Goal: Task Accomplishment & Management: Manage account settings

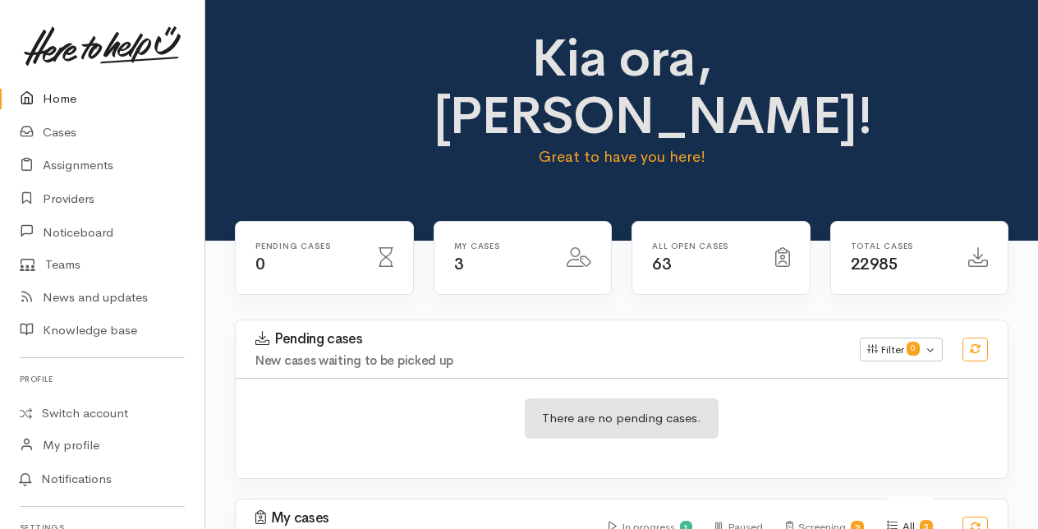
click at [63, 97] on link "Home" at bounding box center [102, 99] width 205 height 34
click at [61, 129] on link "Cases" at bounding box center [102, 133] width 205 height 34
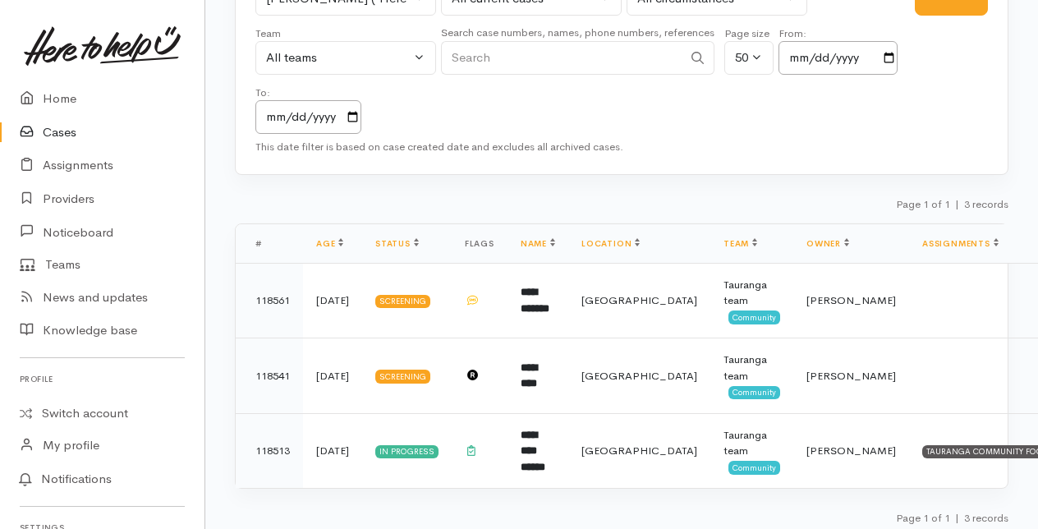
scroll to position [148, 0]
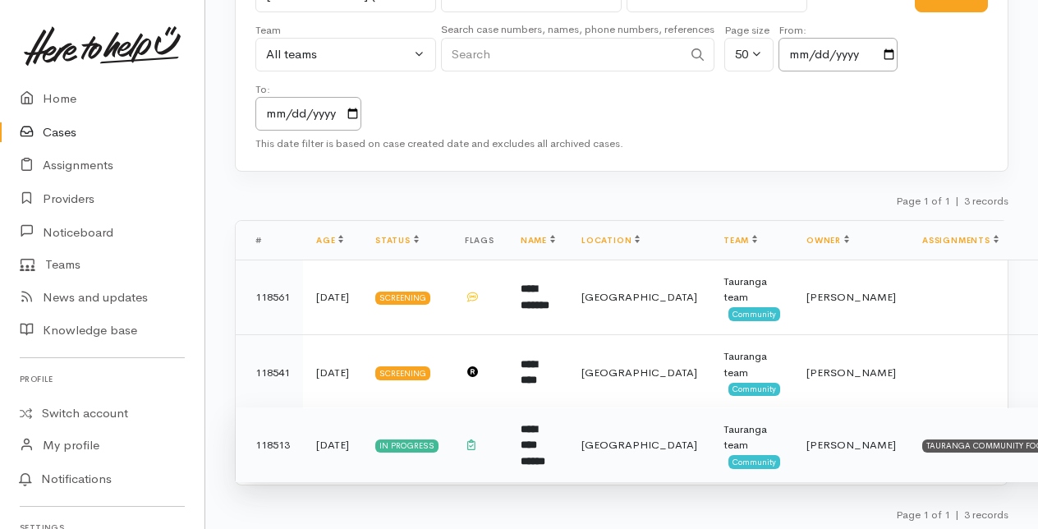
click at [532, 445] on b "**********" at bounding box center [533, 445] width 25 height 43
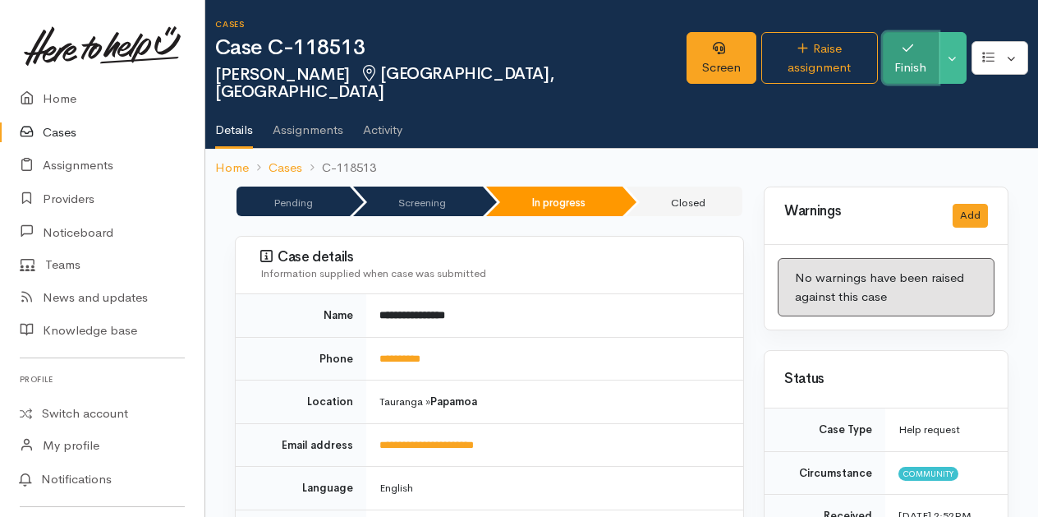
click at [914, 43] on button "Finish" at bounding box center [911, 58] width 56 height 52
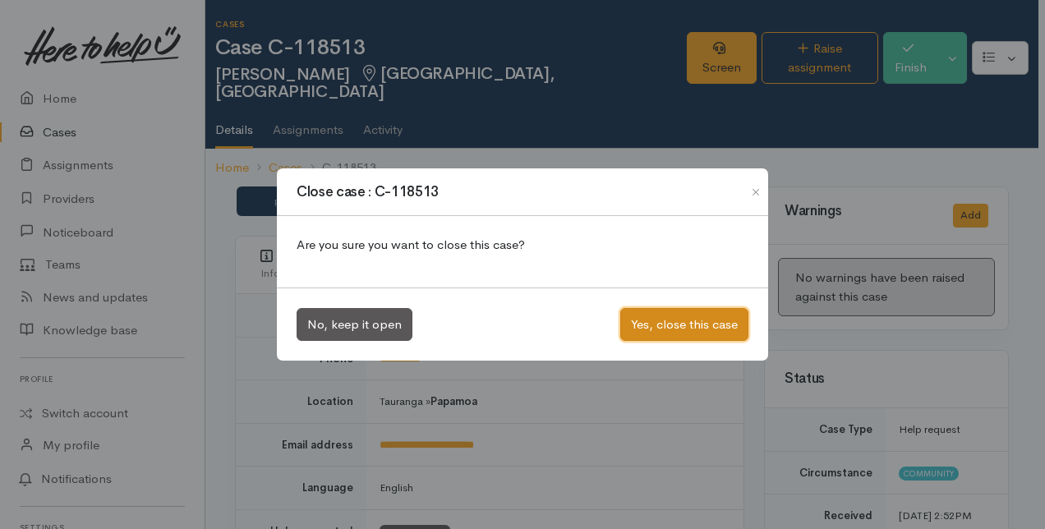
click at [654, 320] on button "Yes, close this case" at bounding box center [684, 325] width 128 height 34
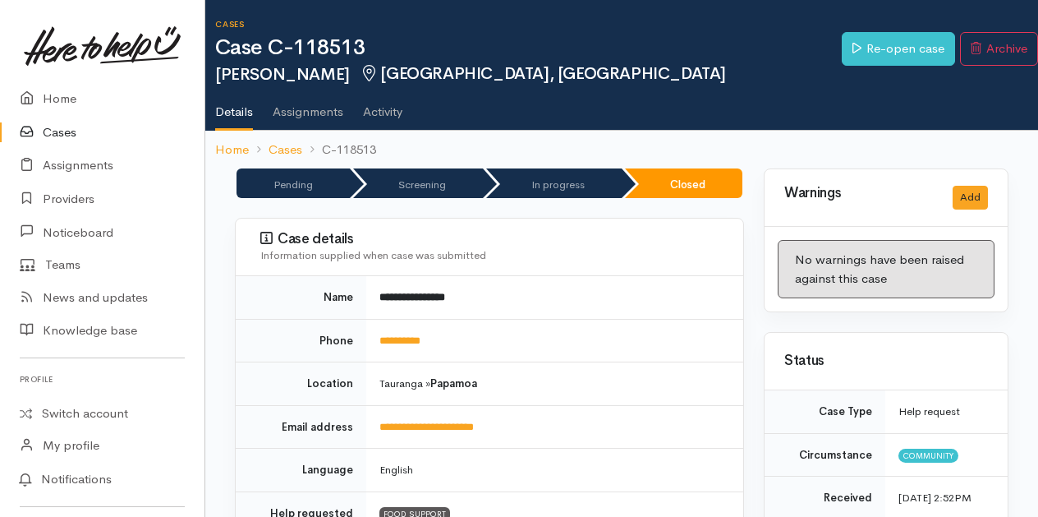
click at [51, 131] on link "Cases" at bounding box center [102, 133] width 205 height 34
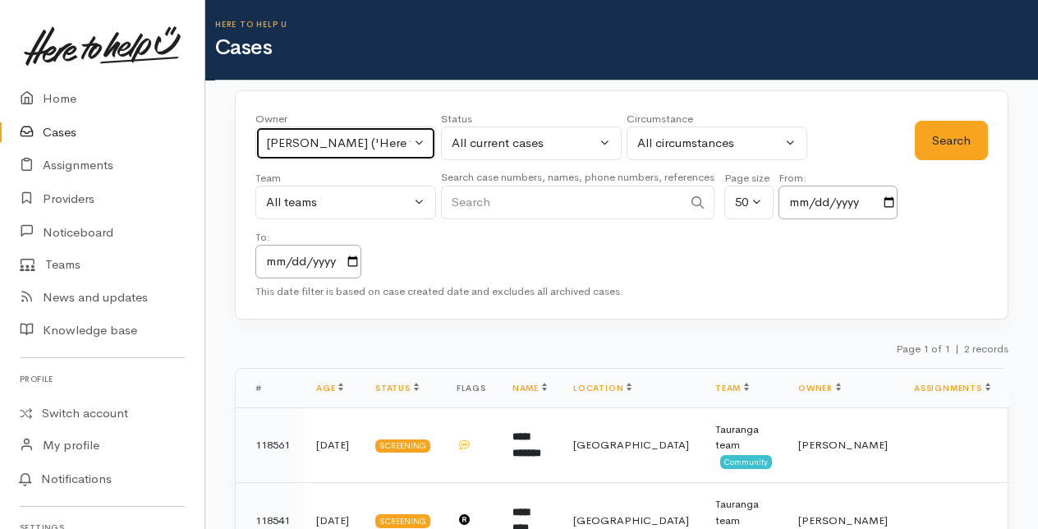
click at [421, 136] on button "Amanda Gabb ('Here to help u')" at bounding box center [345, 144] width 181 height 34
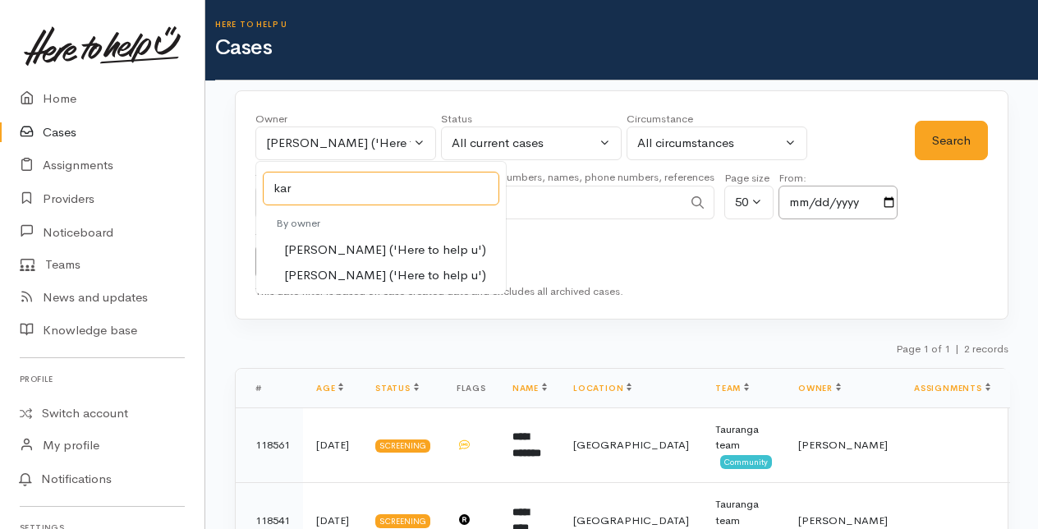
type input "kar"
click at [325, 250] on span "Karli Morris ('Here to help u')" at bounding box center [385, 250] width 202 height 19
select select "435"
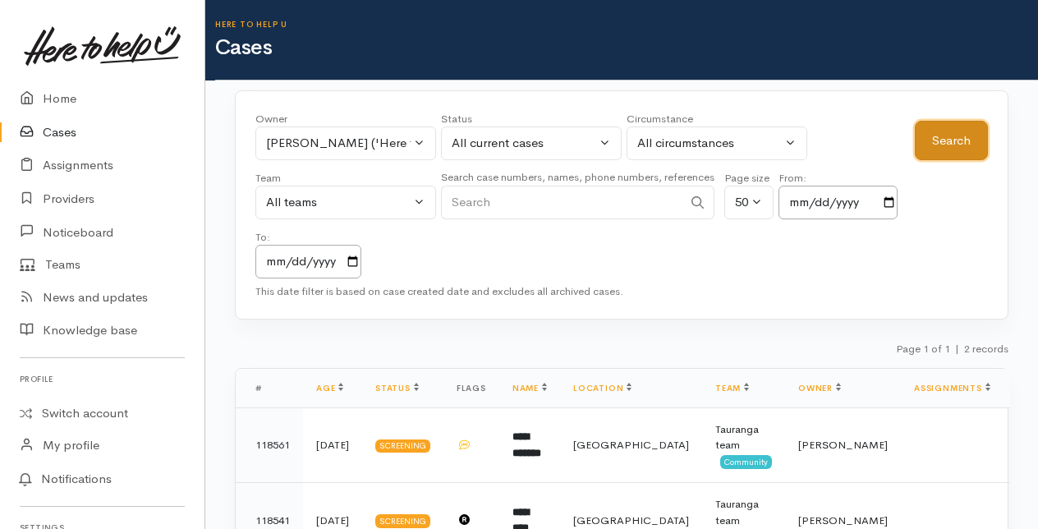
click at [945, 135] on button "Search" at bounding box center [951, 141] width 73 height 40
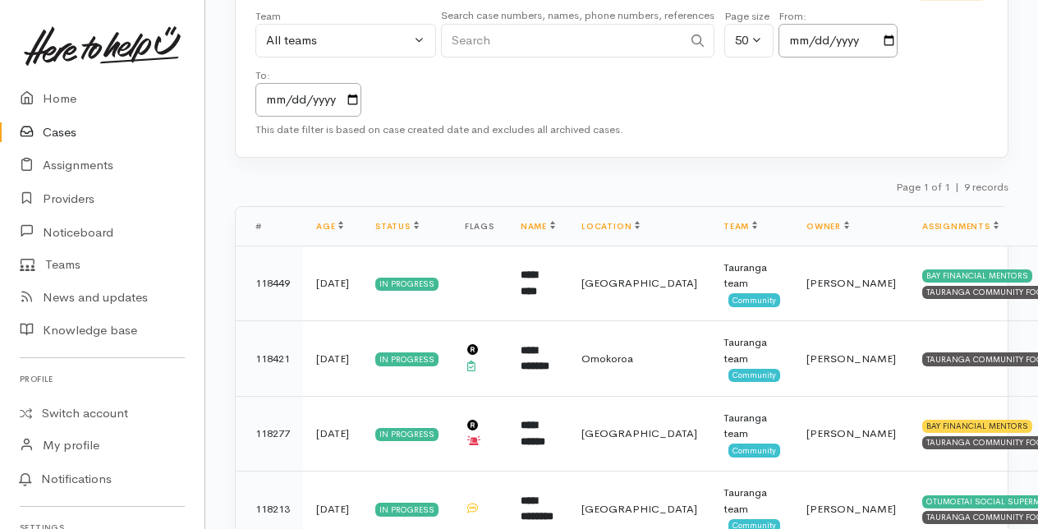
scroll to position [164, 0]
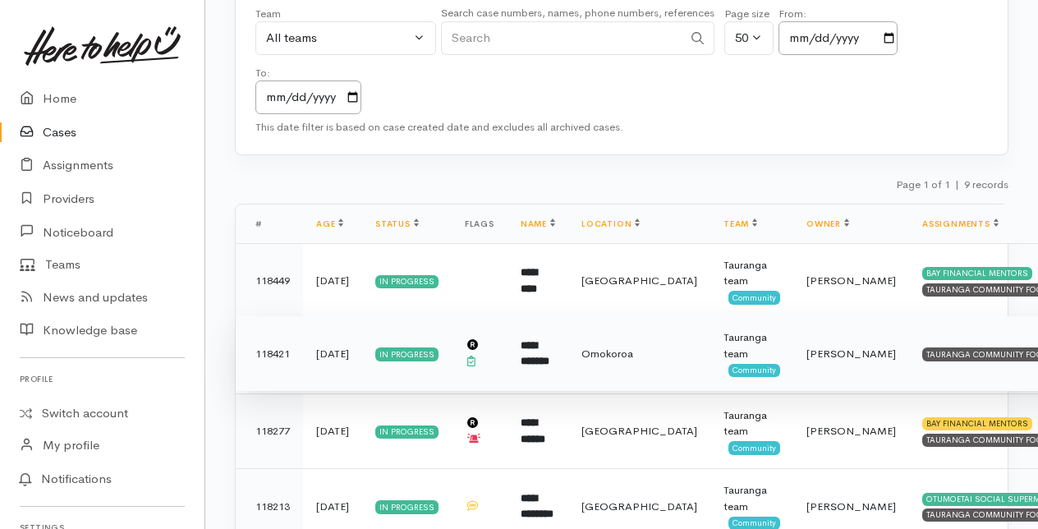
click at [554, 358] on td "**********" at bounding box center [538, 354] width 61 height 76
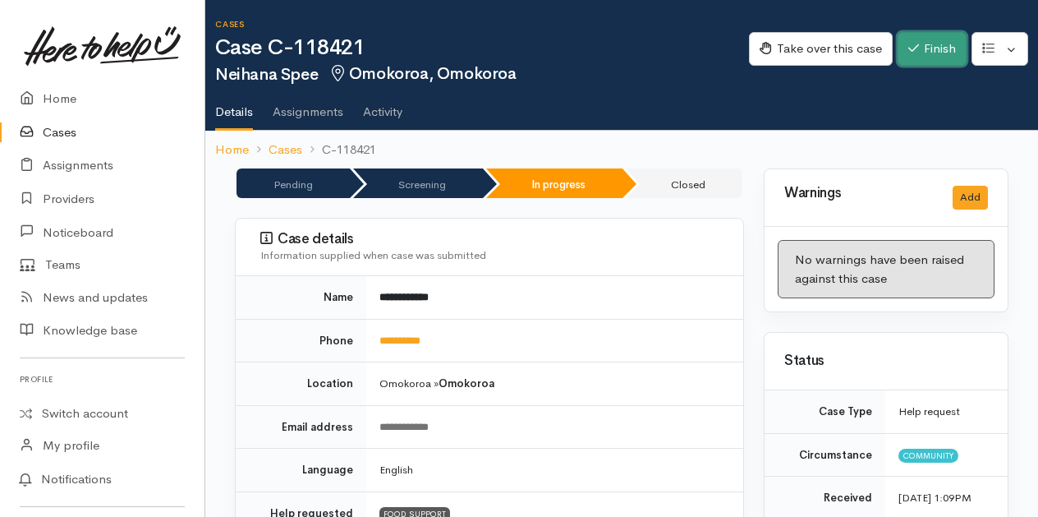
click at [918, 48] on button "Finish" at bounding box center [932, 49] width 69 height 34
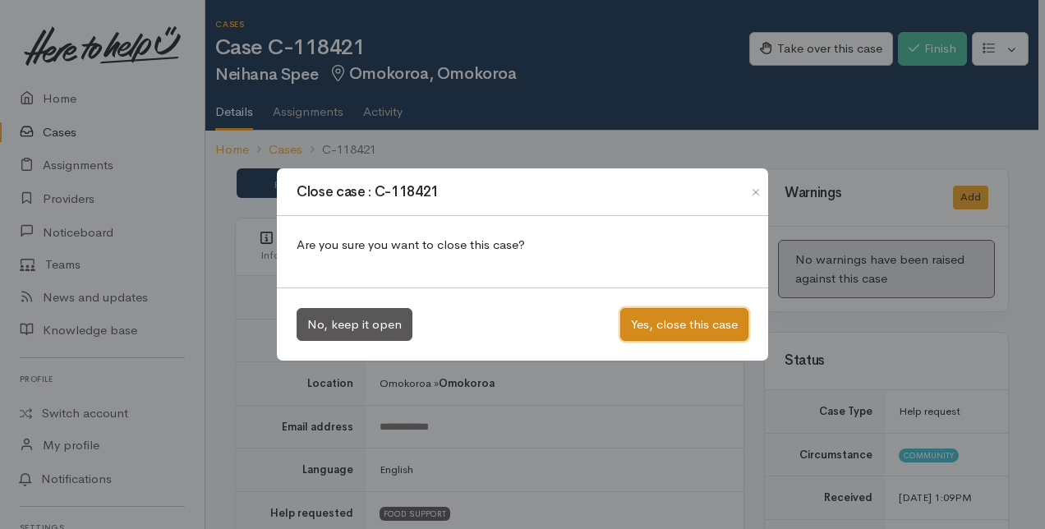
click at [675, 323] on button "Yes, close this case" at bounding box center [684, 325] width 128 height 34
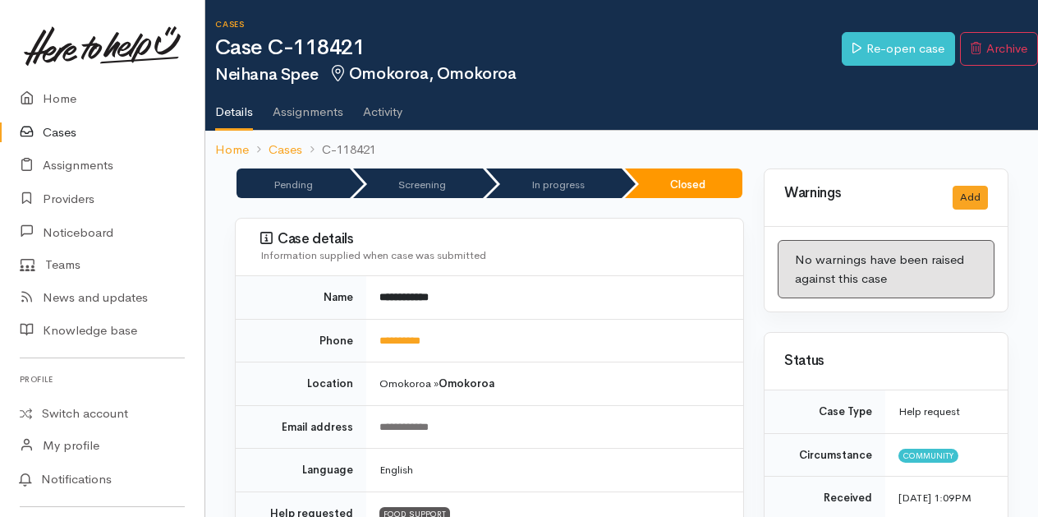
click at [67, 130] on link "Cases" at bounding box center [102, 133] width 205 height 34
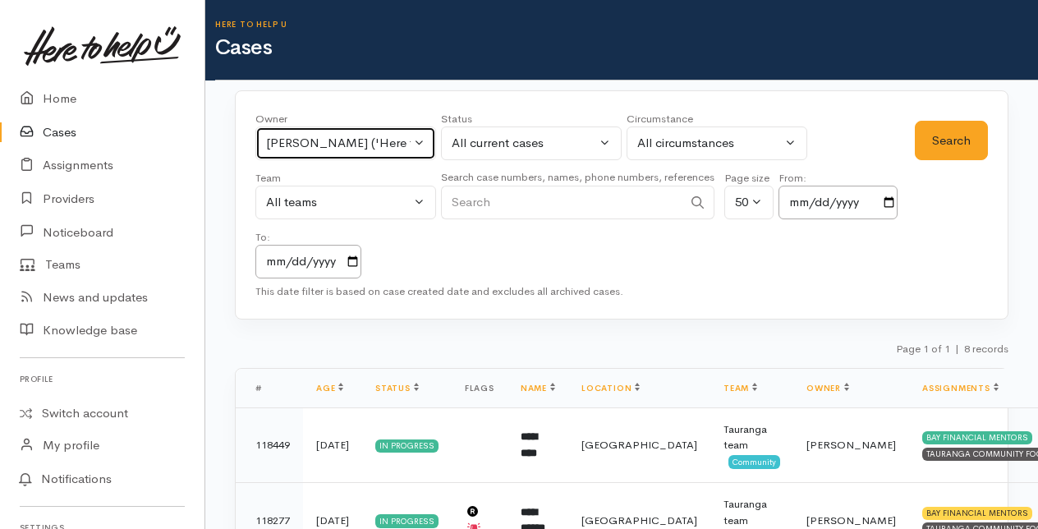
click at [422, 144] on button "[PERSON_NAME] ('Here to help u')" at bounding box center [345, 144] width 181 height 34
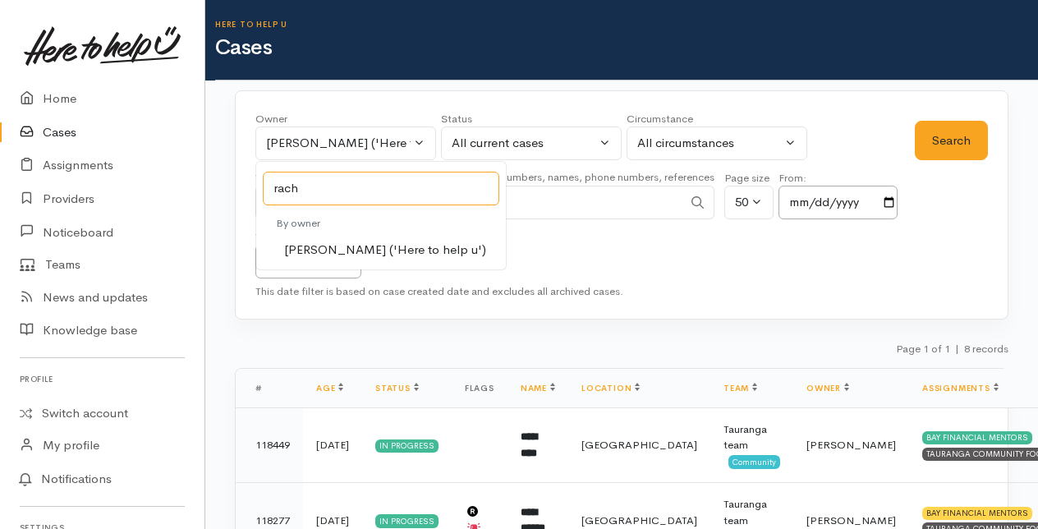
type input "rach"
click at [314, 253] on span "Rachel Proctor ('Here to help u')" at bounding box center [385, 250] width 202 height 19
select select "1612"
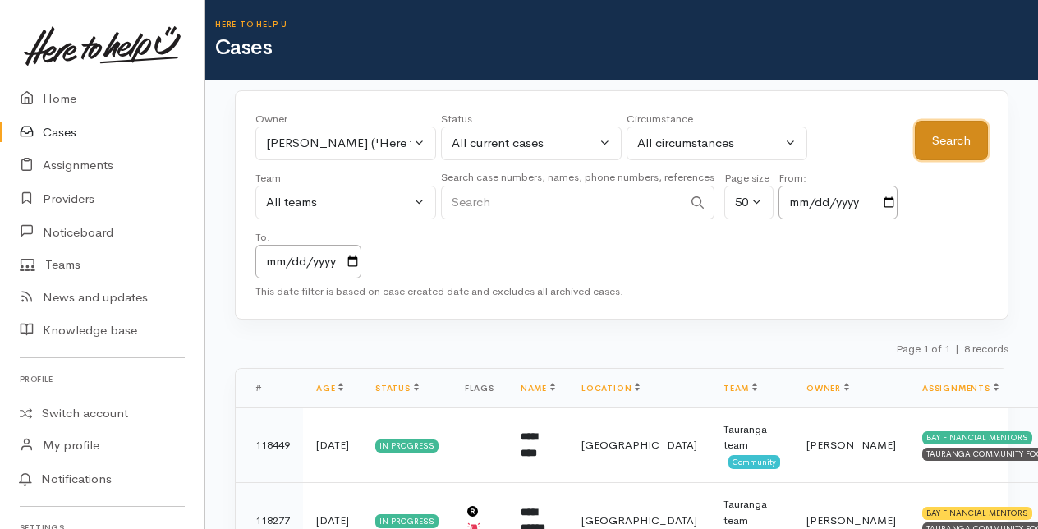
click at [955, 138] on button "Search" at bounding box center [951, 141] width 73 height 40
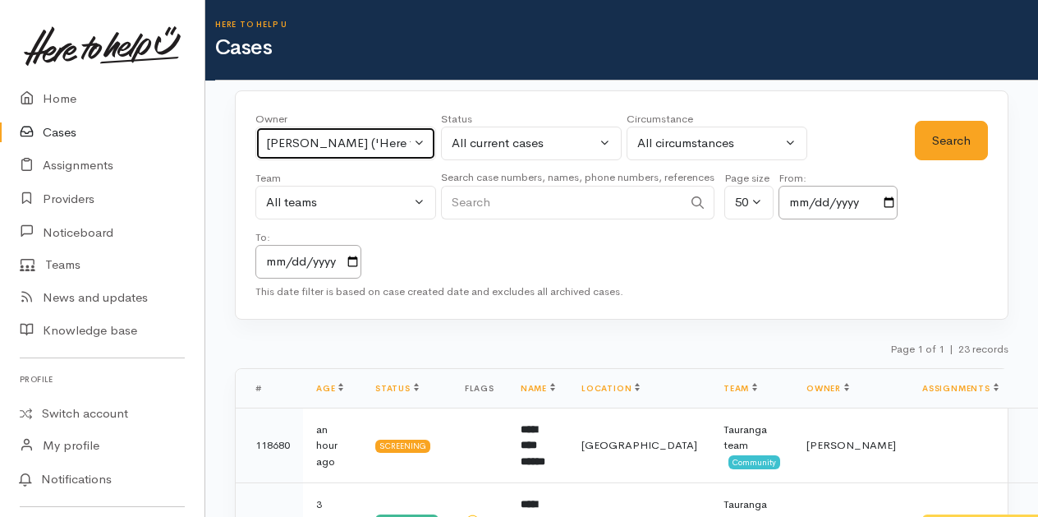
click at [421, 135] on button "[PERSON_NAME] ('Here to help u')" at bounding box center [345, 144] width 181 height 34
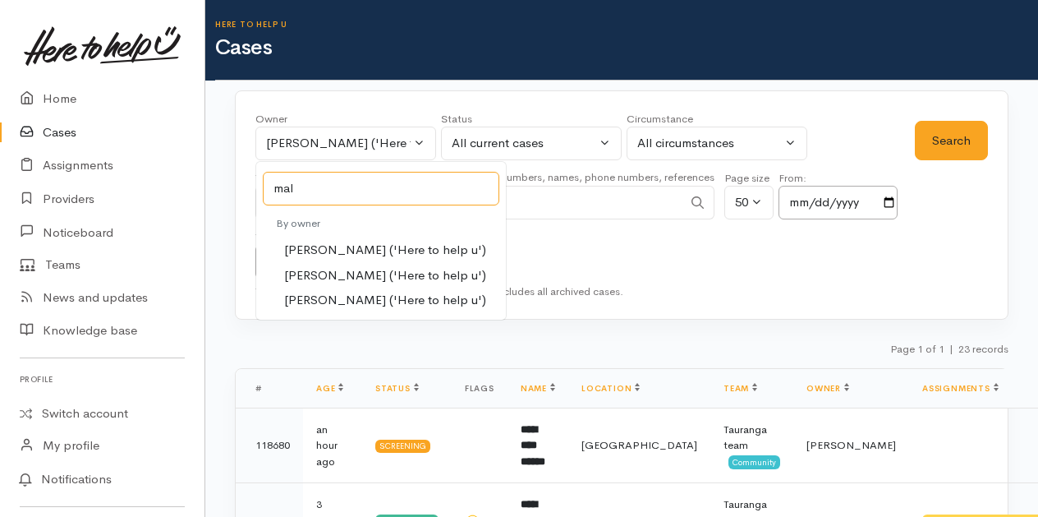
type input "mal"
drag, startPoint x: 340, startPoint y: 274, endPoint x: 575, endPoint y: 251, distance: 236.1
click at [340, 274] on span "[PERSON_NAME] ('Here to help u')" at bounding box center [385, 275] width 202 height 19
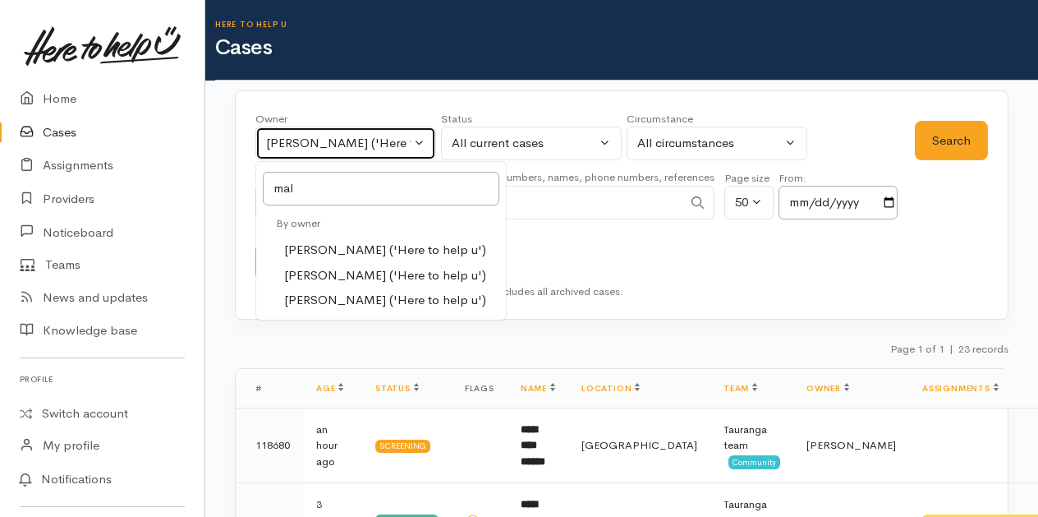
select select "1613"
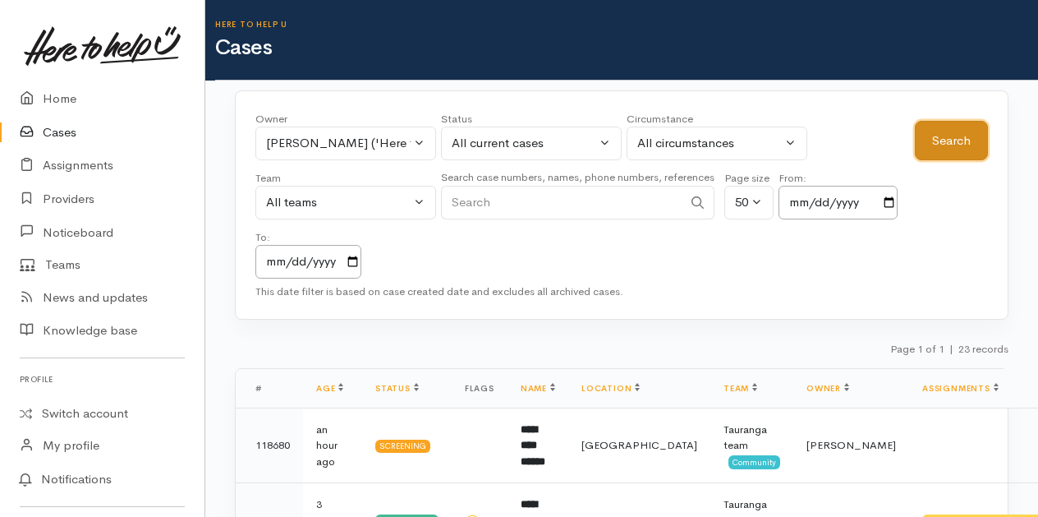
drag, startPoint x: 946, startPoint y: 143, endPoint x: 513, endPoint y: 304, distance: 461.9
click at [946, 146] on button "Search" at bounding box center [951, 141] width 73 height 40
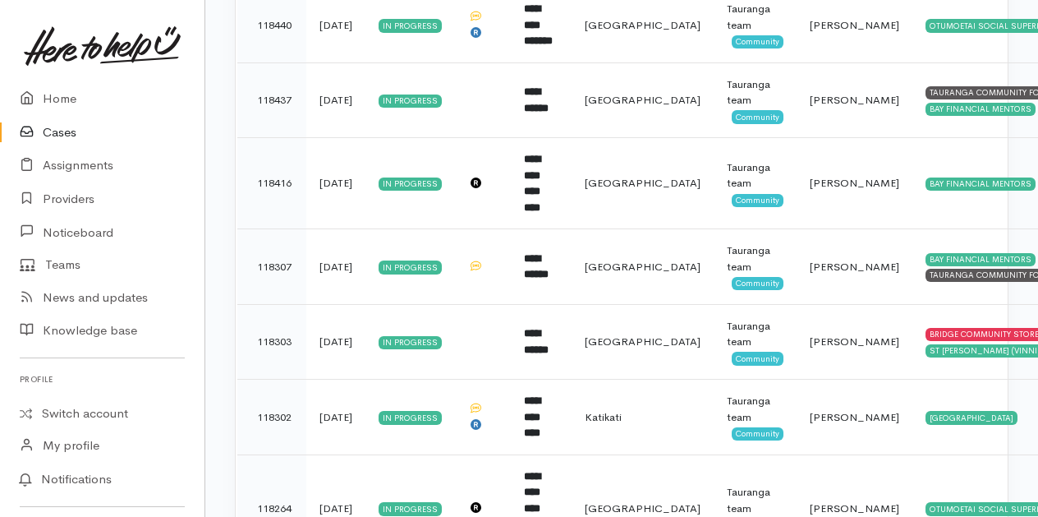
scroll to position [1397, 0]
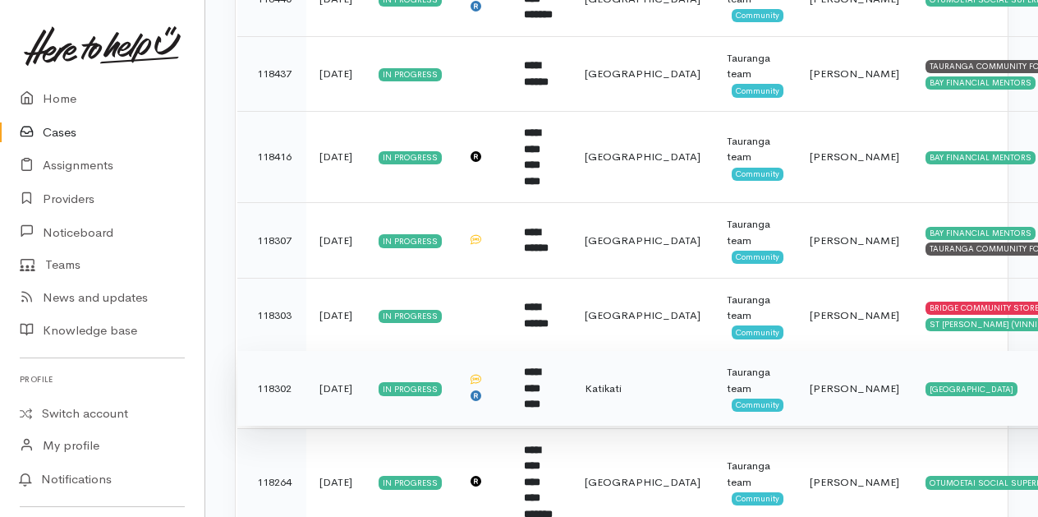
click at [541, 366] on b "**********" at bounding box center [532, 387] width 16 height 43
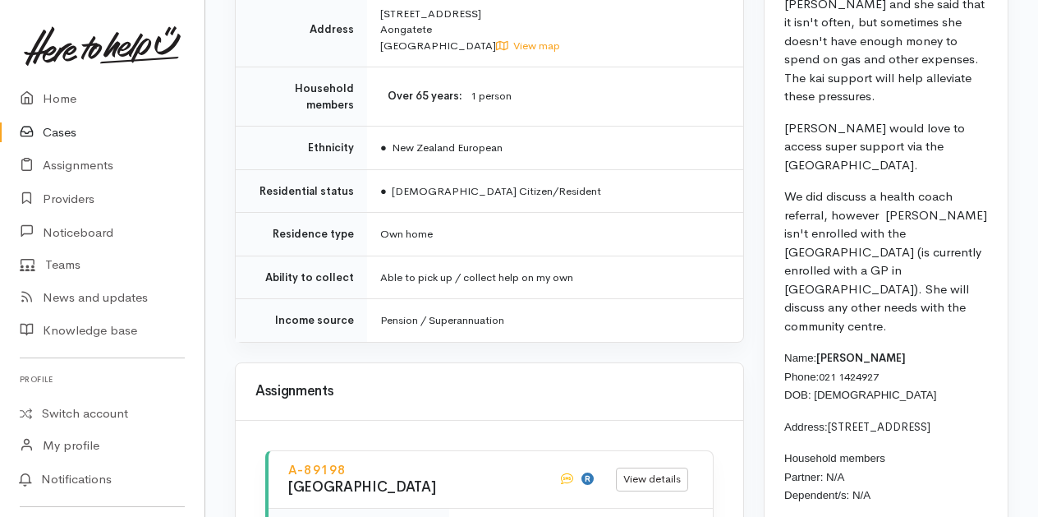
scroll to position [1397, 0]
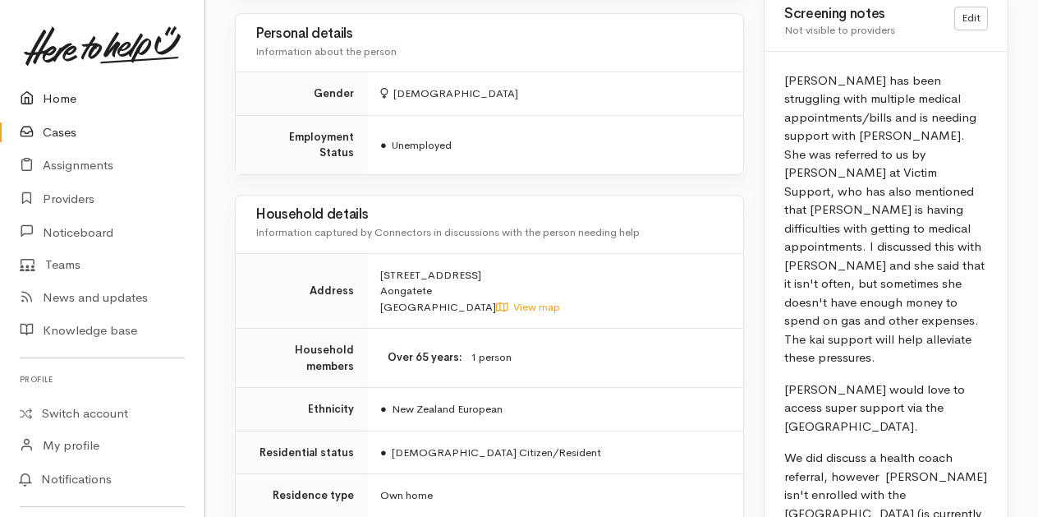
click at [49, 99] on link "Home" at bounding box center [102, 99] width 205 height 34
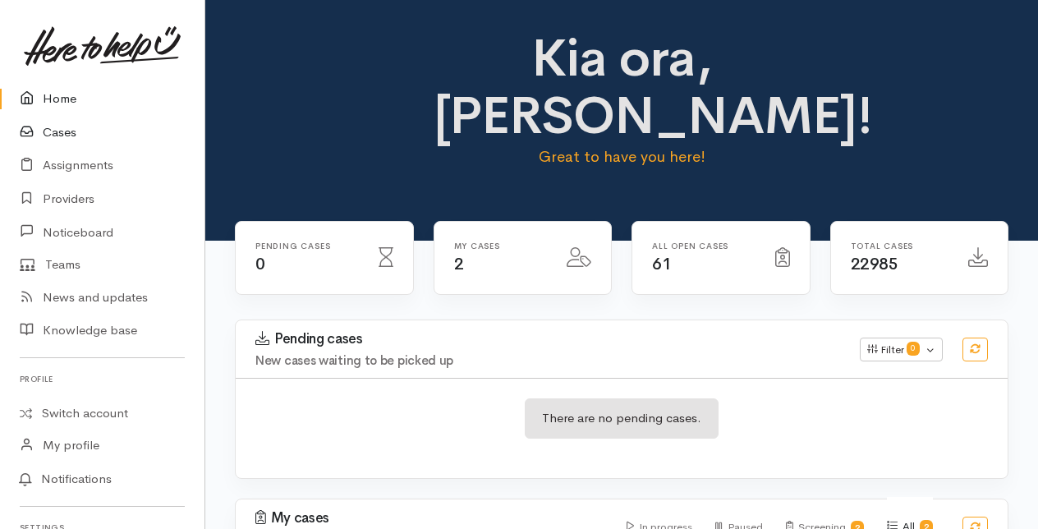
click at [67, 138] on link "Cases" at bounding box center [102, 133] width 205 height 34
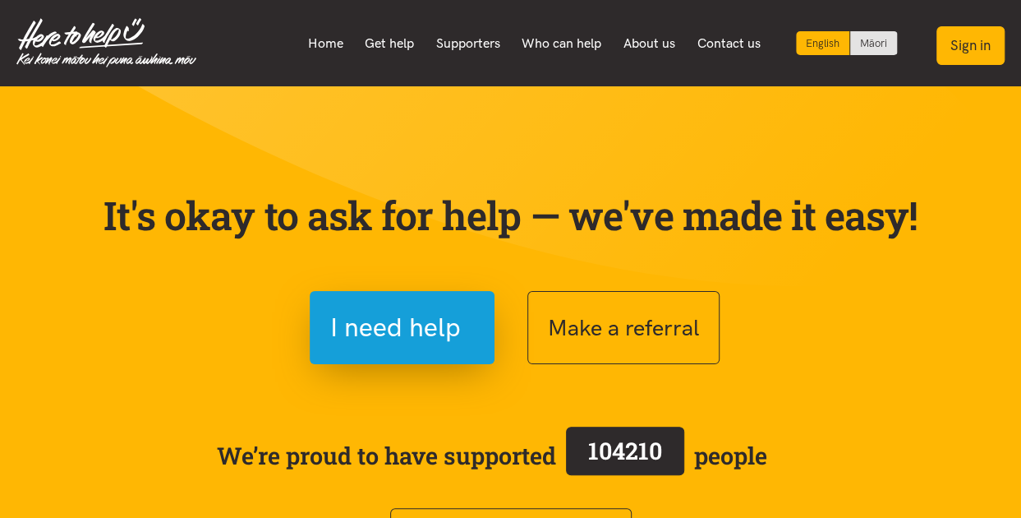
click at [964, 49] on button "Sign in" at bounding box center [971, 45] width 68 height 39
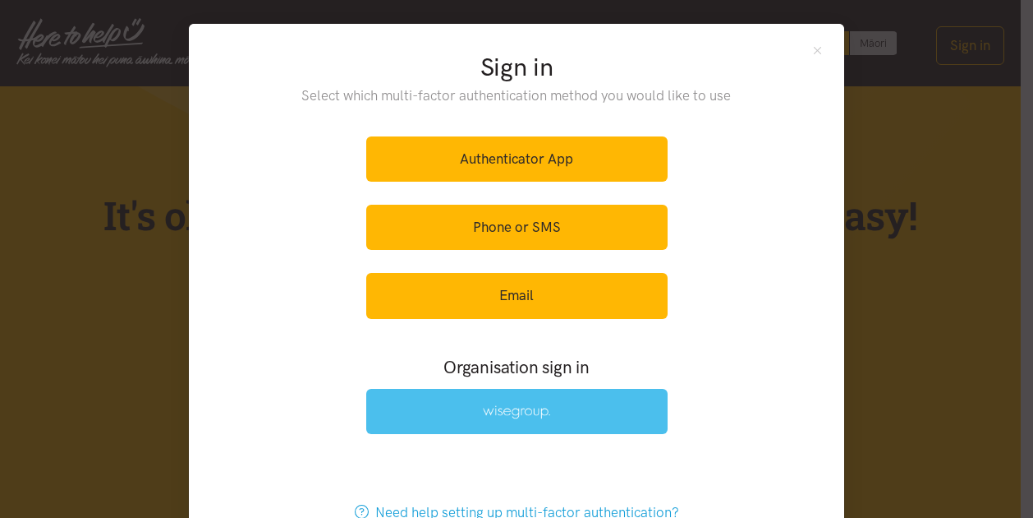
click at [506, 412] on img at bounding box center [516, 412] width 67 height 14
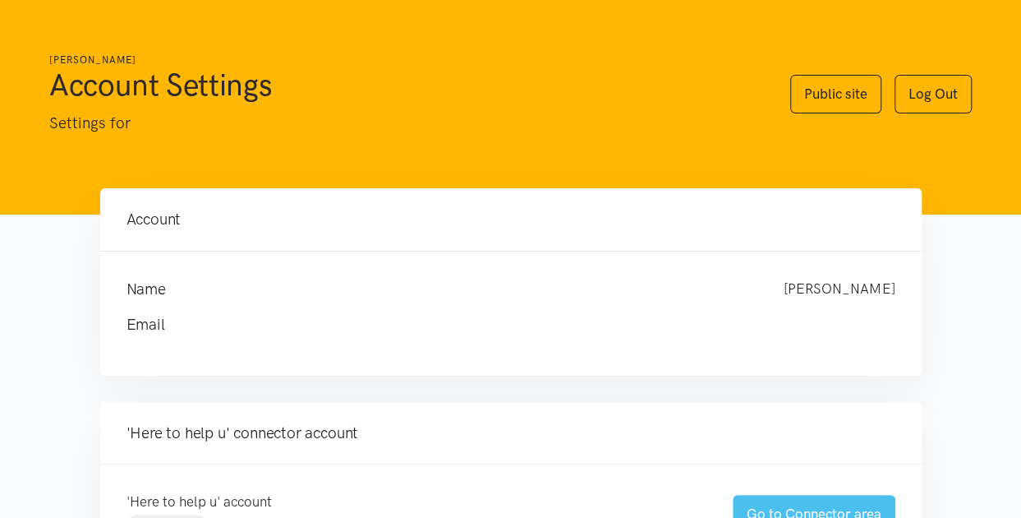
click at [812, 503] on link "Go to Connector area" at bounding box center [814, 514] width 163 height 39
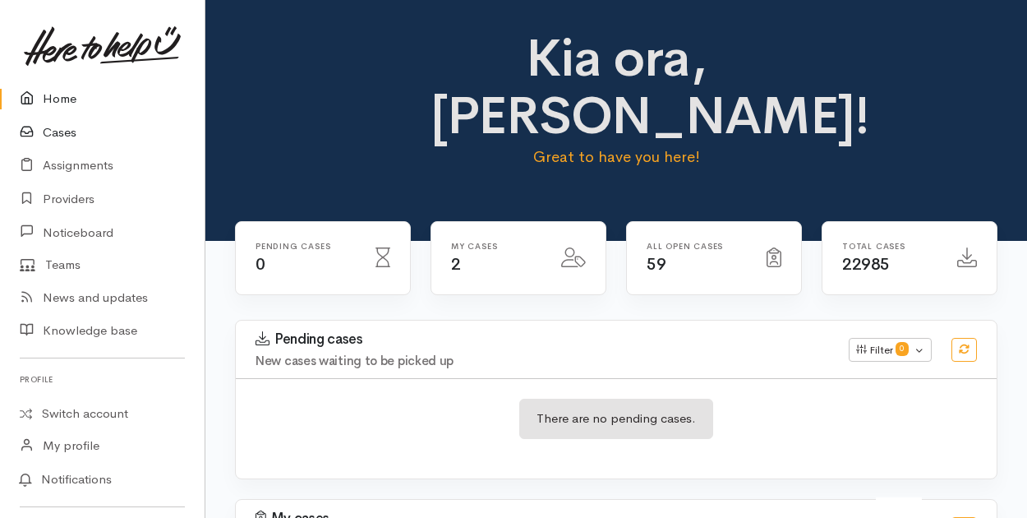
click at [58, 127] on link "Cases" at bounding box center [102, 133] width 205 height 34
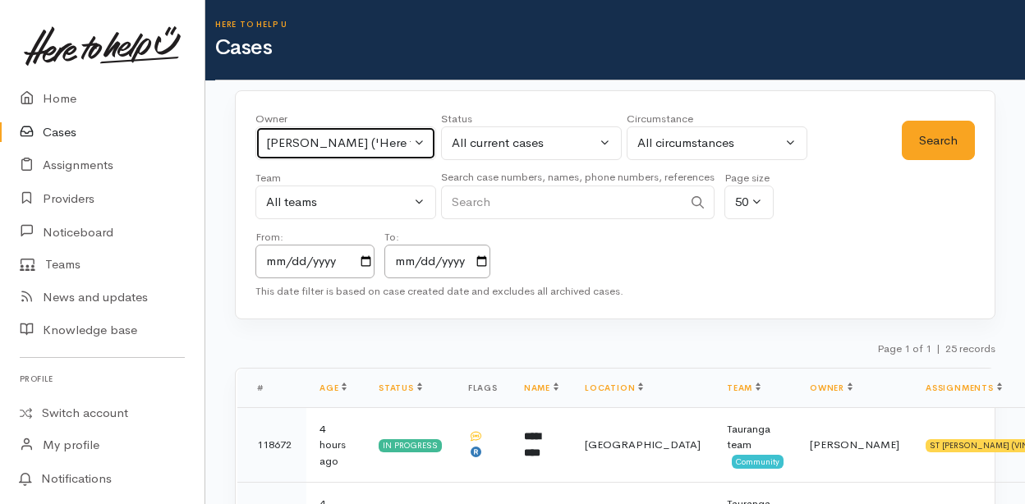
click at [418, 142] on button "Malia Stowers ('Here to help u')" at bounding box center [345, 144] width 181 height 34
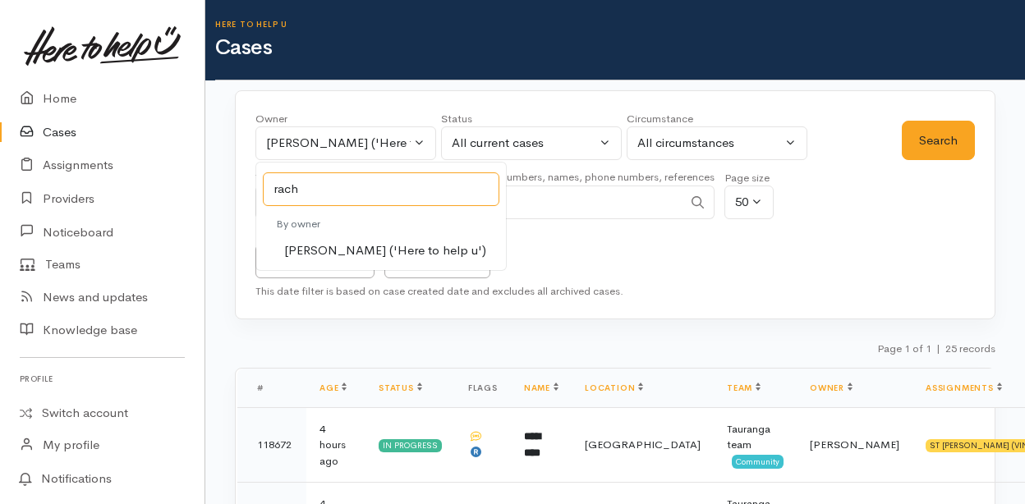
type input "rach"
click at [318, 251] on span "Rachel Proctor ('Here to help u')" at bounding box center [385, 251] width 202 height 19
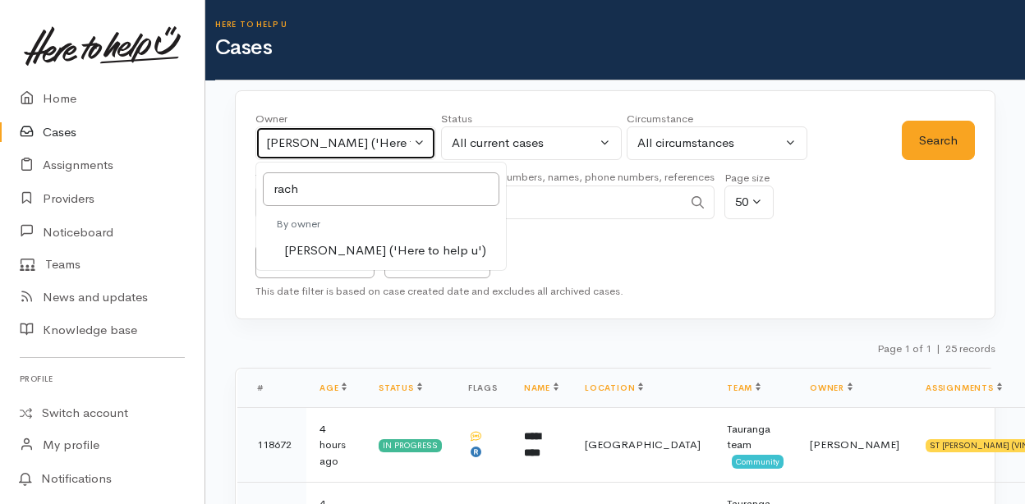
select select "1612"
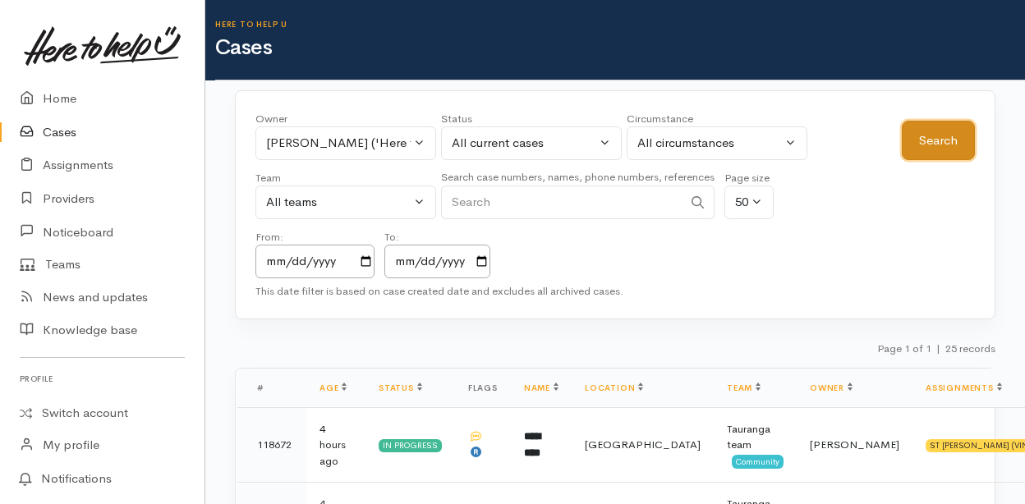
click at [941, 149] on button "Search" at bounding box center [938, 141] width 73 height 40
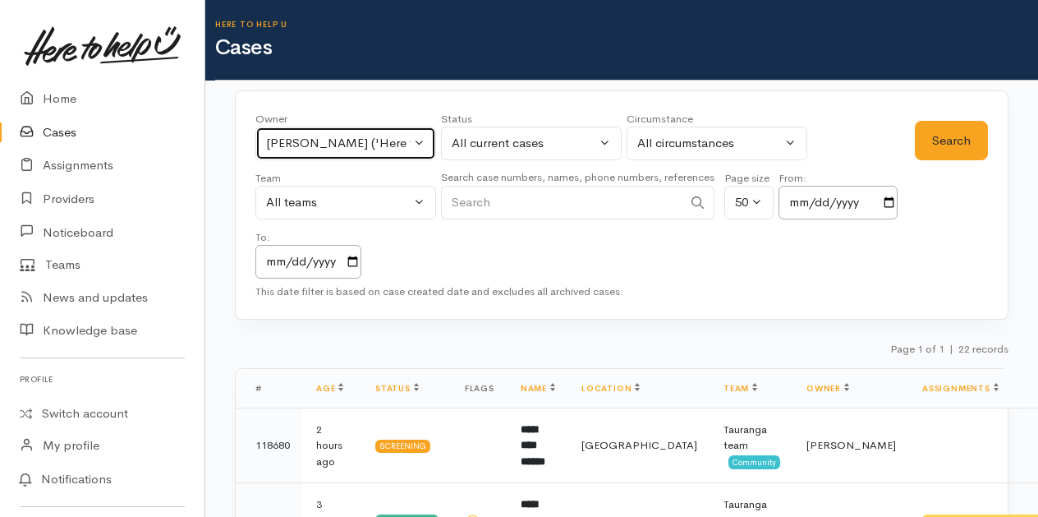
click at [422, 139] on button "[PERSON_NAME] ('Here to help u')" at bounding box center [345, 144] width 181 height 34
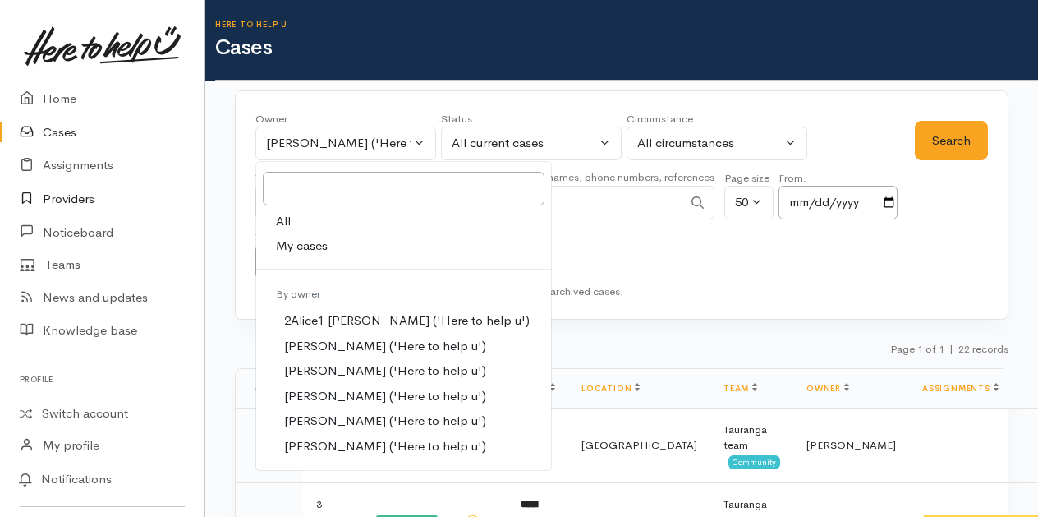
click at [67, 199] on link "Providers" at bounding box center [102, 199] width 205 height 34
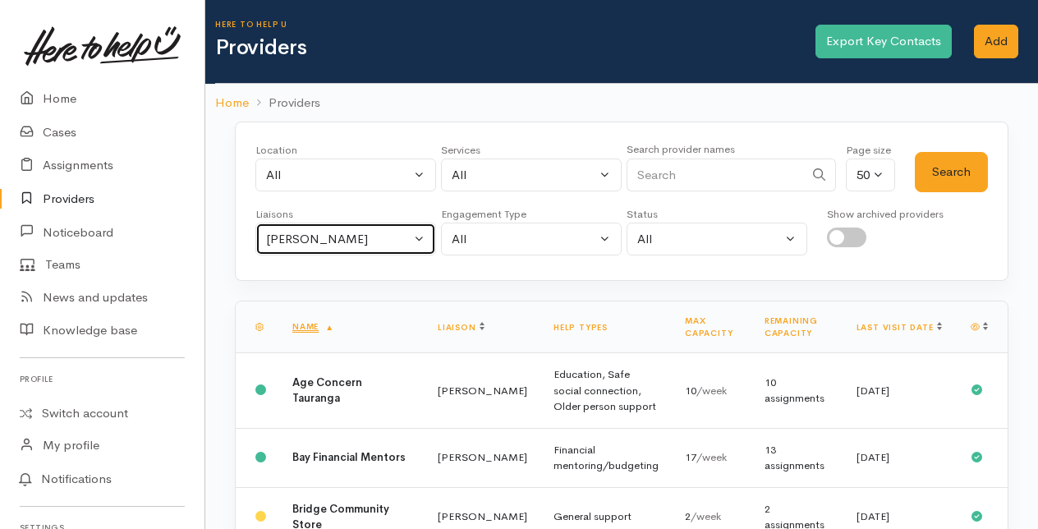
click at [418, 232] on button "Amanda Gabb" at bounding box center [345, 240] width 181 height 34
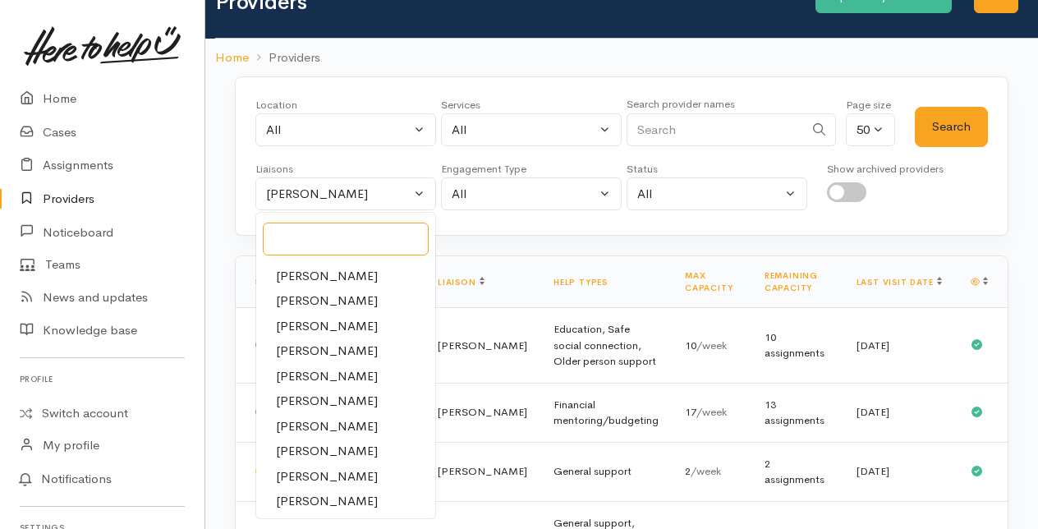
scroll to position [82, 0]
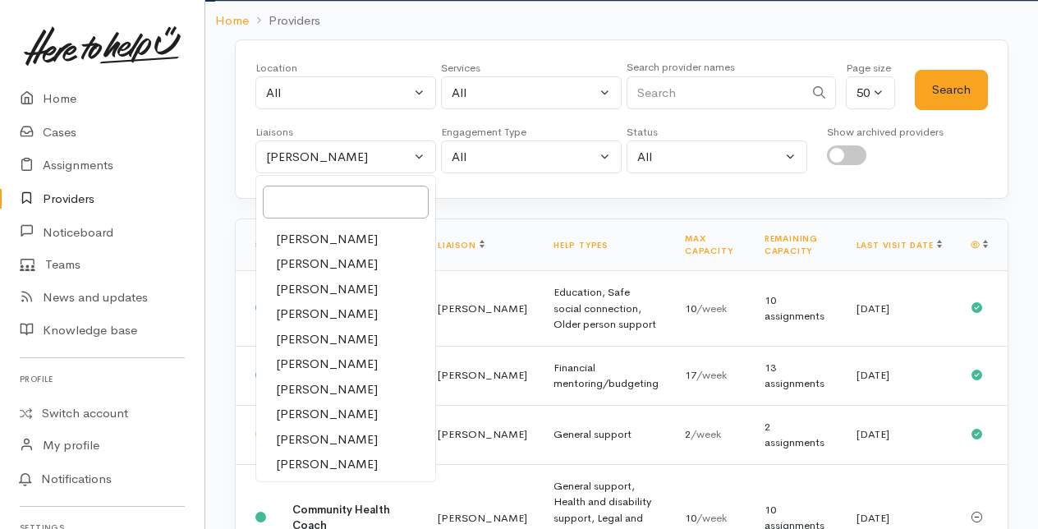
click at [306, 458] on span "Rachel Proctor" at bounding box center [327, 464] width 102 height 19
select select "1612"
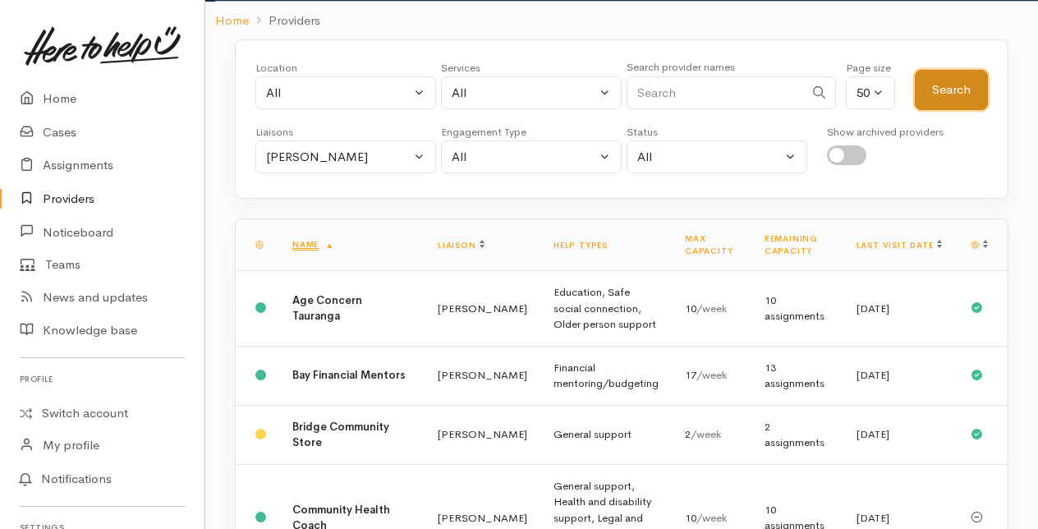
click at [943, 86] on button "Search" at bounding box center [951, 90] width 73 height 40
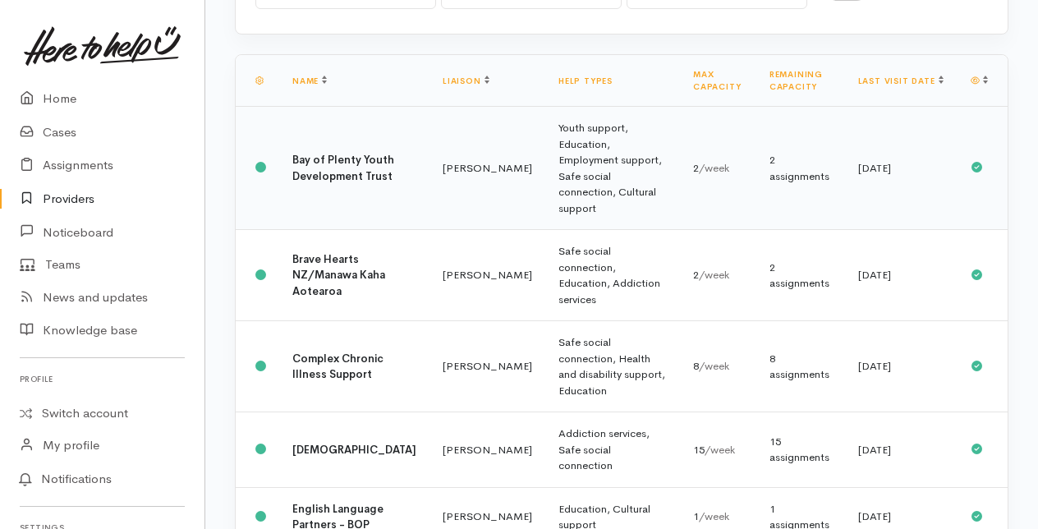
scroll to position [0, 0]
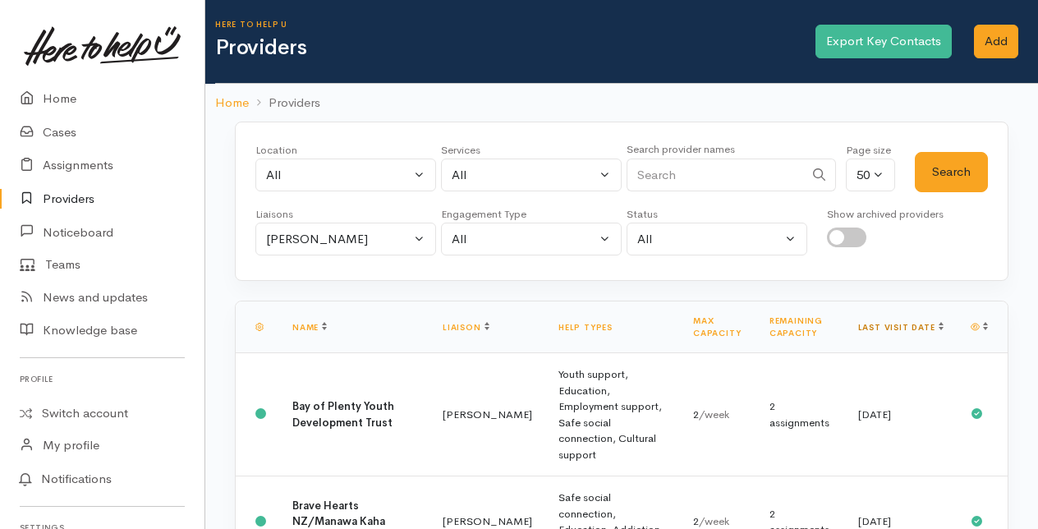
click at [924, 324] on link "Last visit date" at bounding box center [901, 327] width 85 height 11
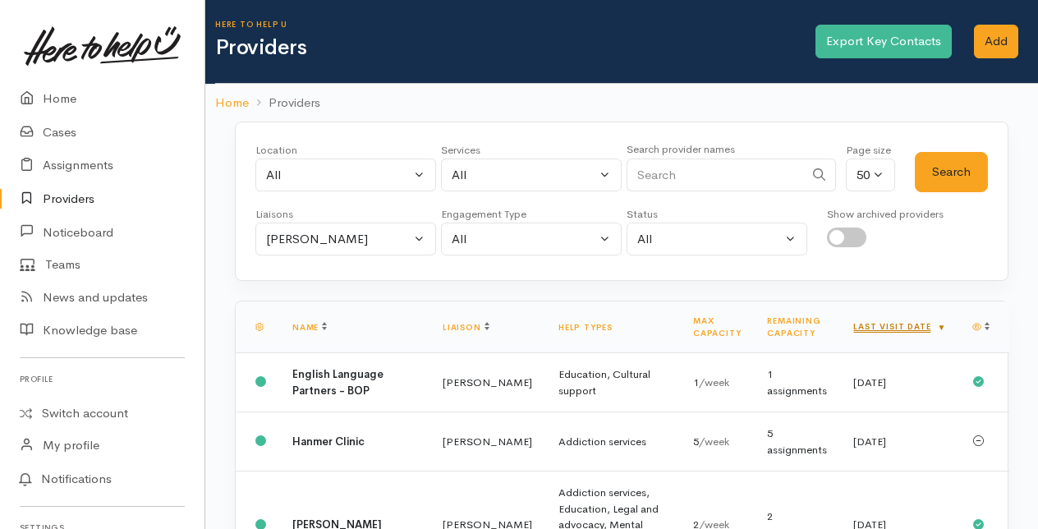
click at [925, 321] on link "Last visit date" at bounding box center [900, 326] width 93 height 11
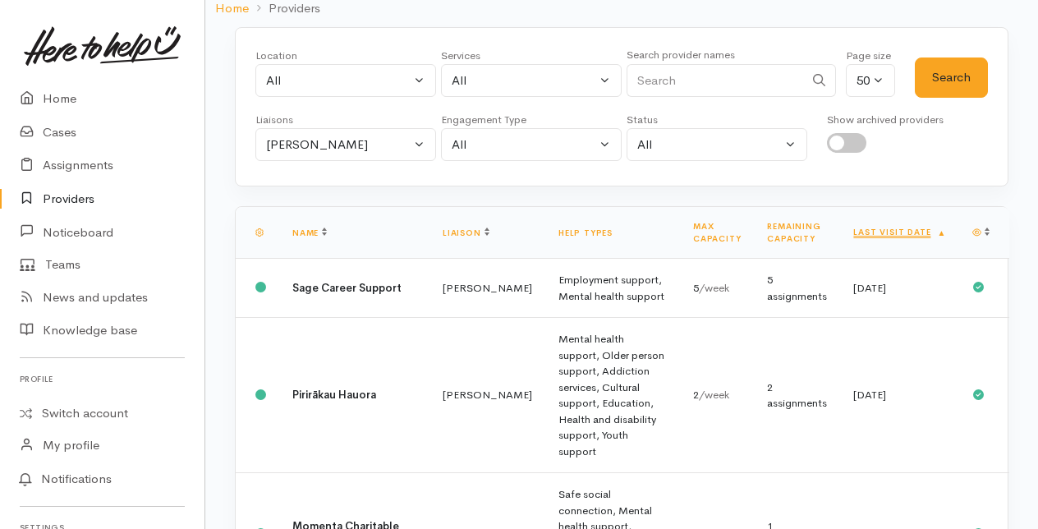
scroll to position [329, 0]
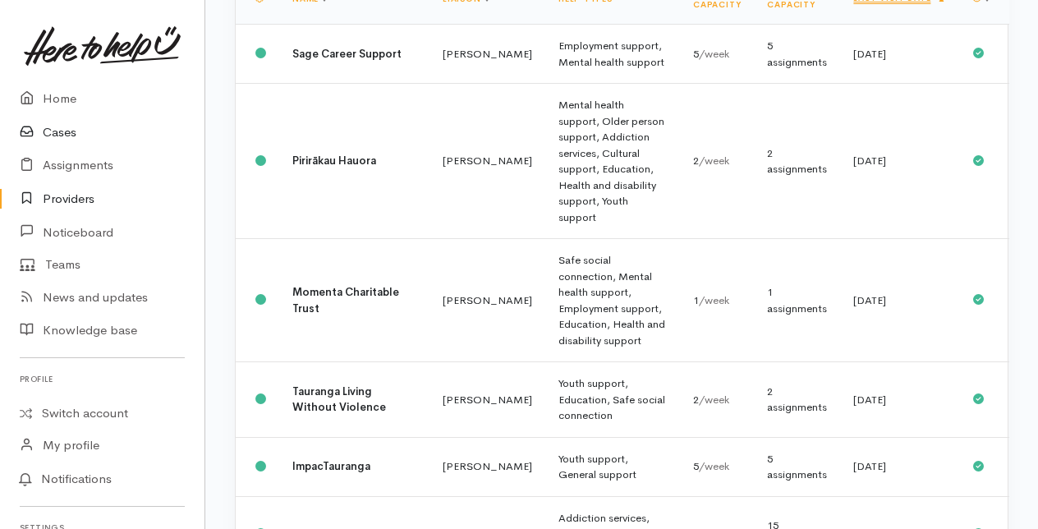
click at [53, 130] on link "Cases" at bounding box center [102, 133] width 205 height 34
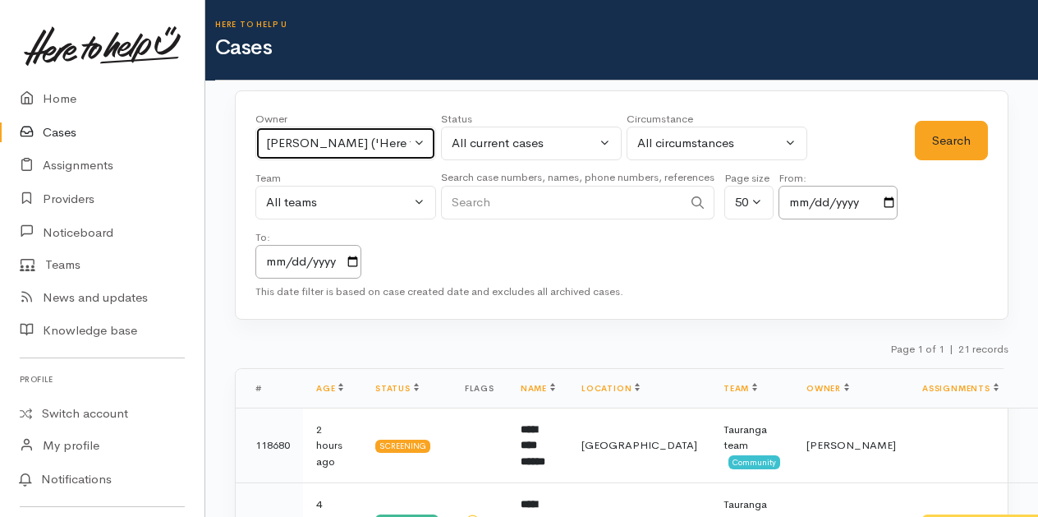
click at [422, 141] on button "[PERSON_NAME] ('Here to help u')" at bounding box center [345, 144] width 181 height 34
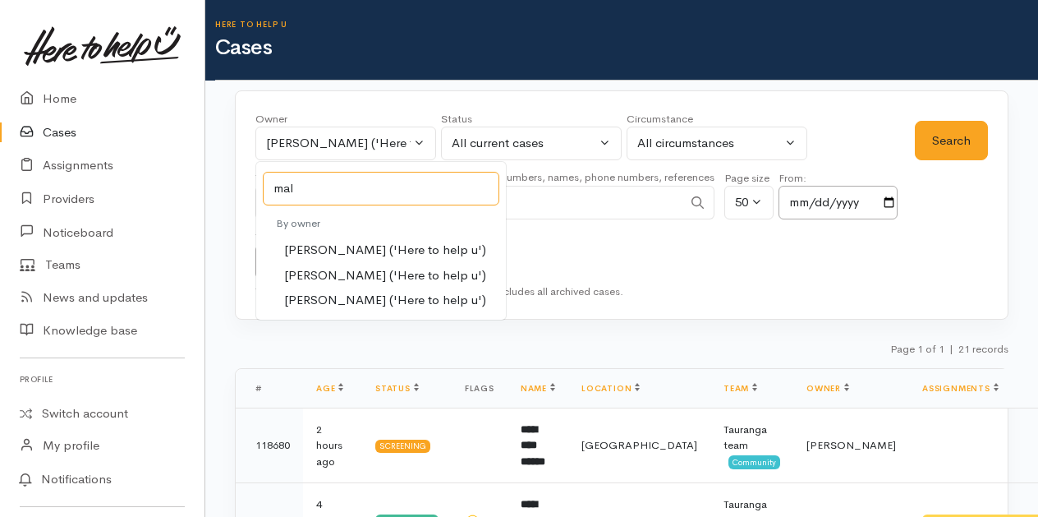
type input "mal"
click at [296, 273] on span "Malia Stowers ('Here to help u')" at bounding box center [385, 275] width 202 height 19
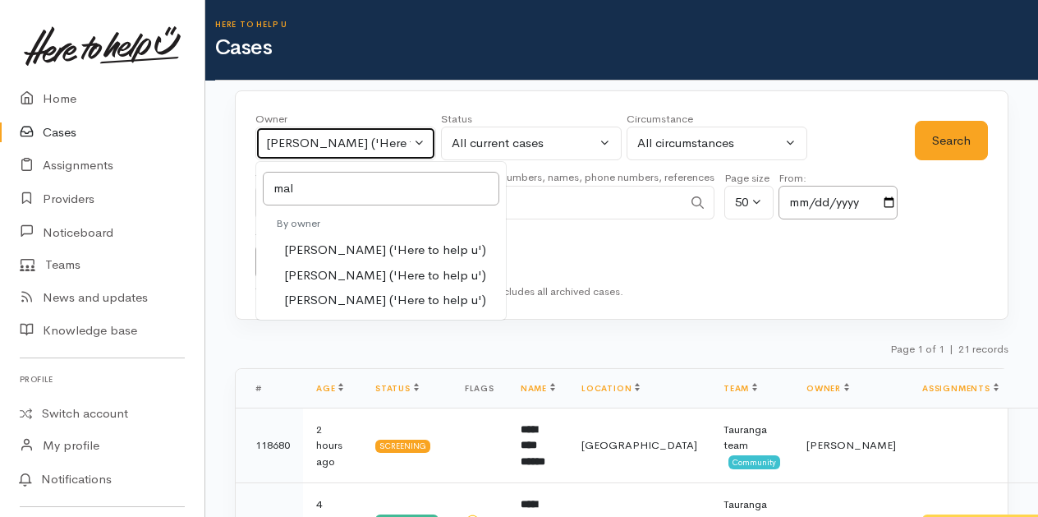
select select "1613"
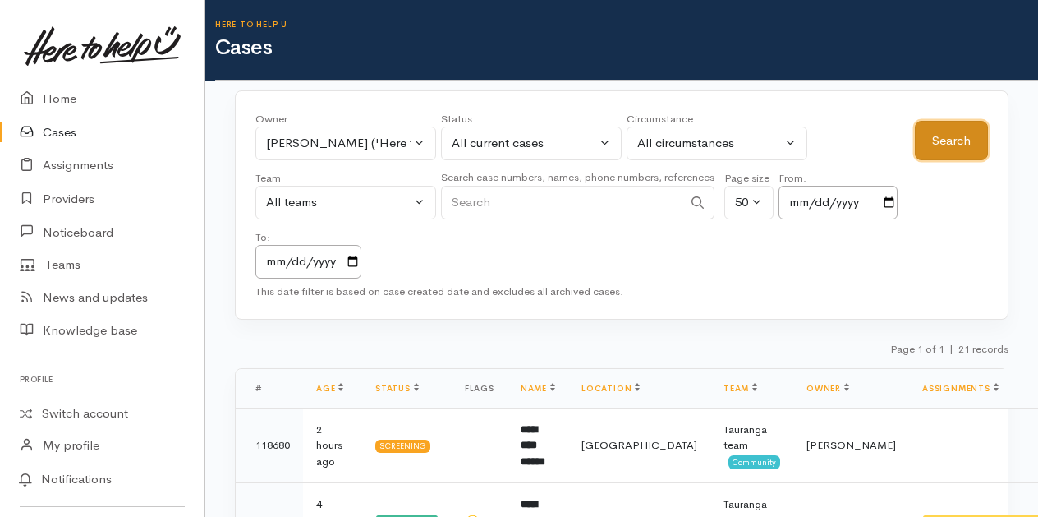
click at [948, 146] on button "Search" at bounding box center [951, 141] width 73 height 40
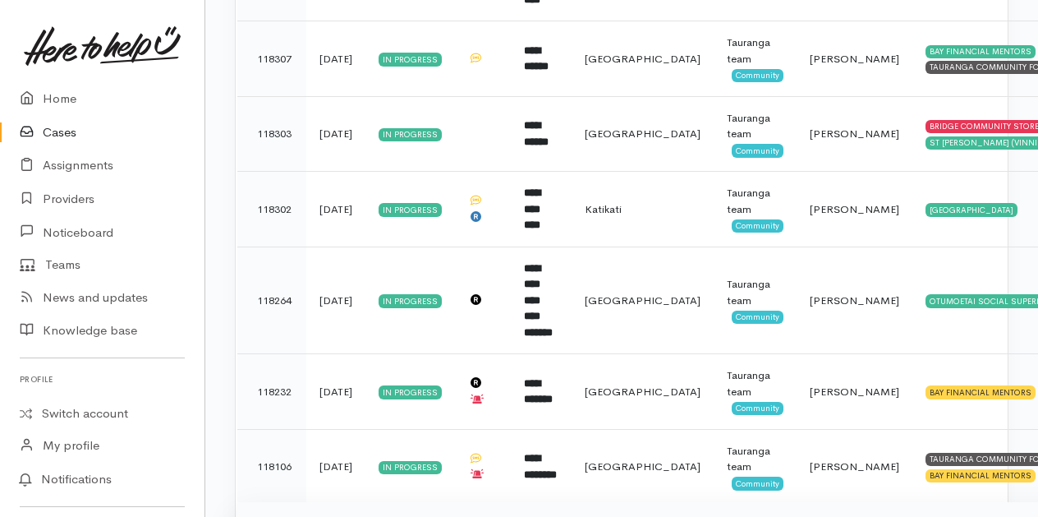
scroll to position [1405, 0]
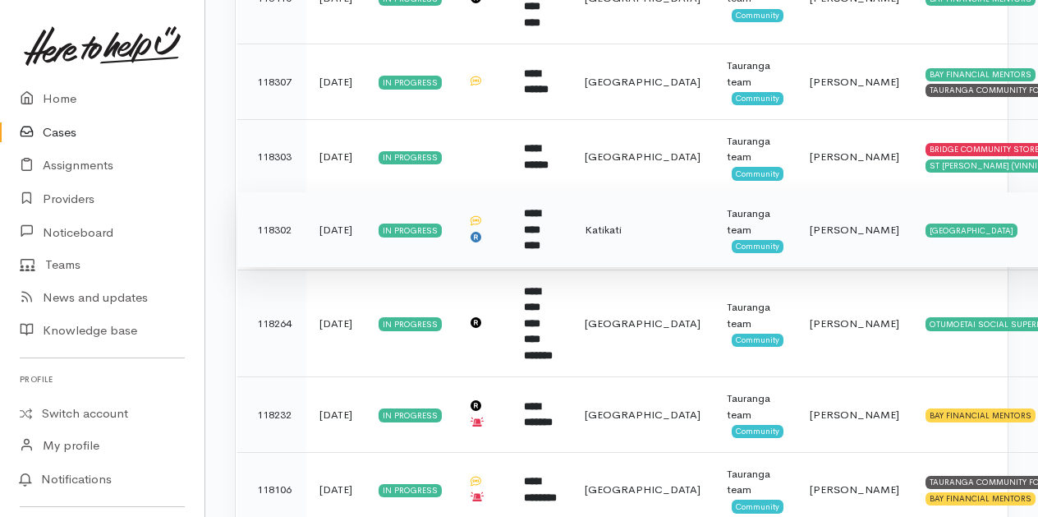
click at [541, 208] on b "**********" at bounding box center [532, 229] width 16 height 43
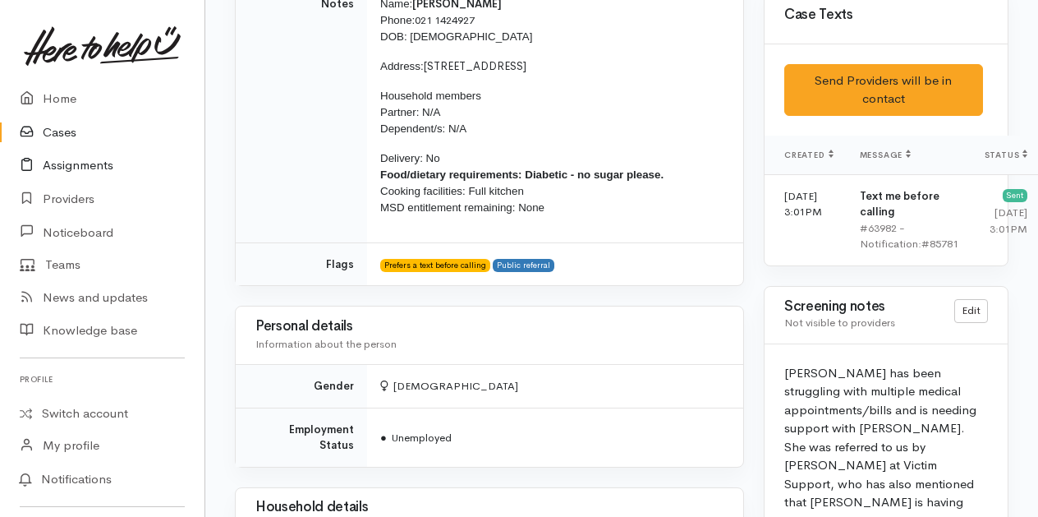
scroll to position [1068, 0]
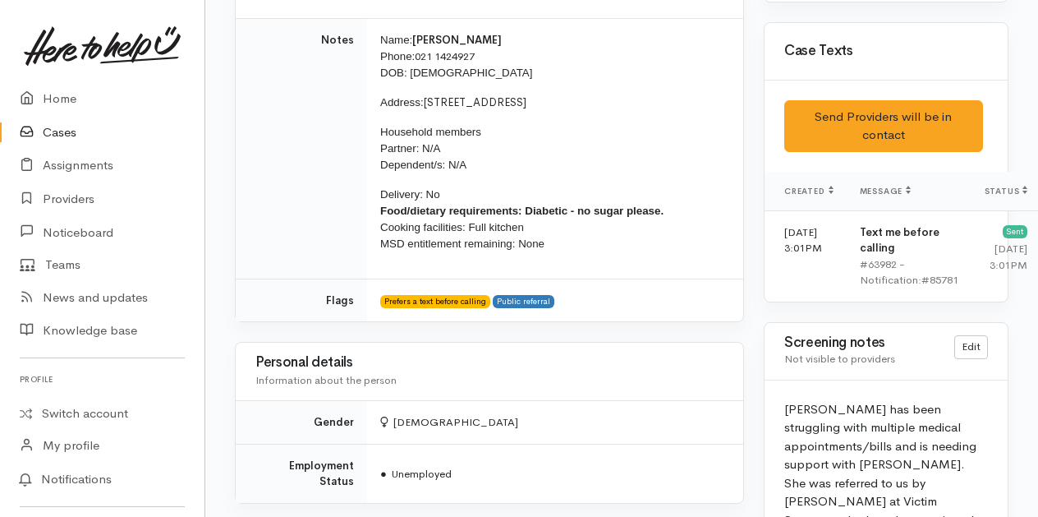
click at [58, 125] on link "Cases" at bounding box center [102, 133] width 205 height 34
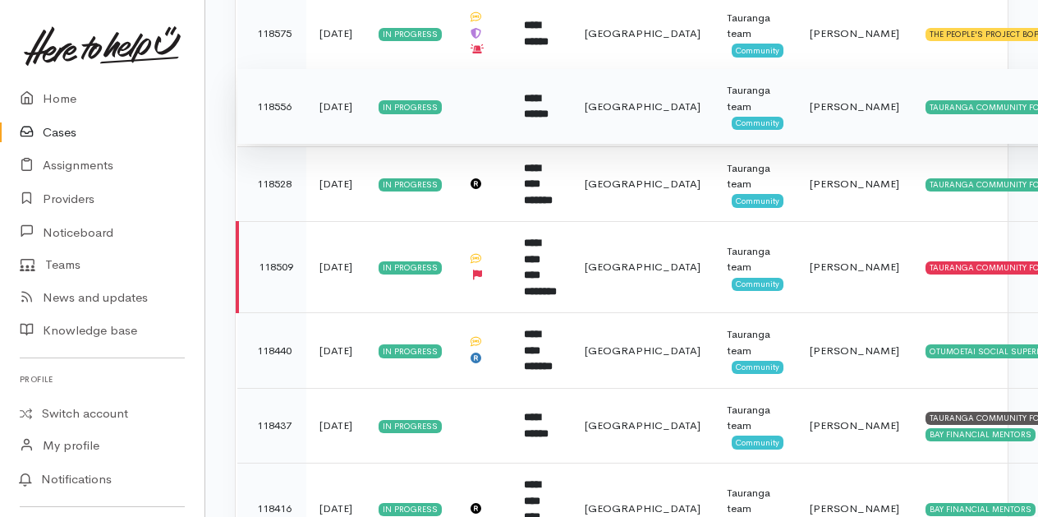
scroll to position [986, 0]
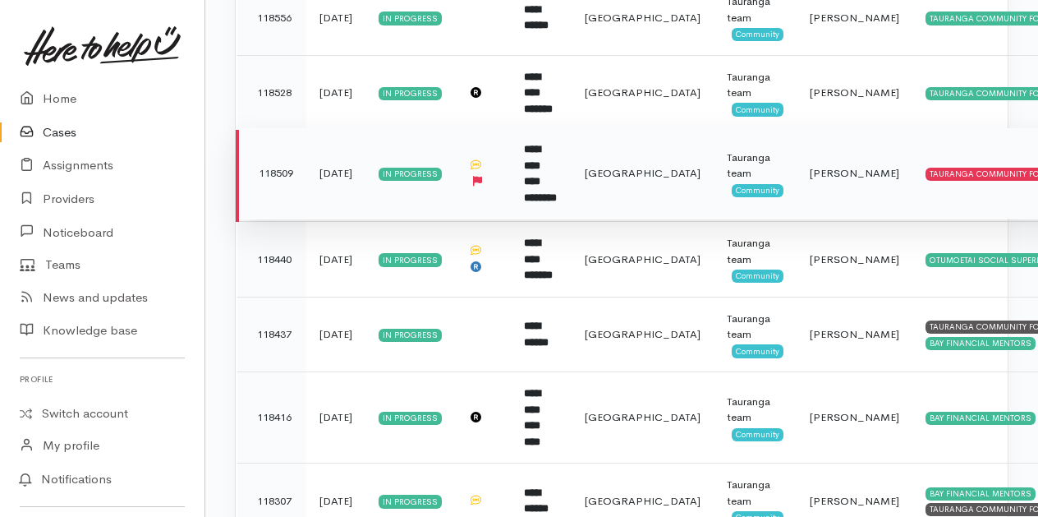
click at [550, 144] on b "**********" at bounding box center [540, 173] width 33 height 59
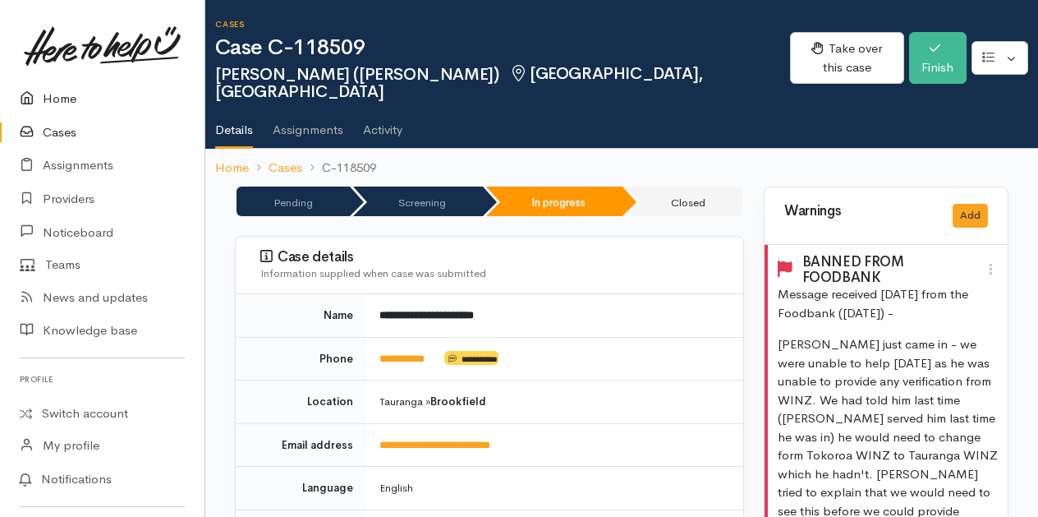
click at [62, 100] on link "Home" at bounding box center [102, 99] width 205 height 34
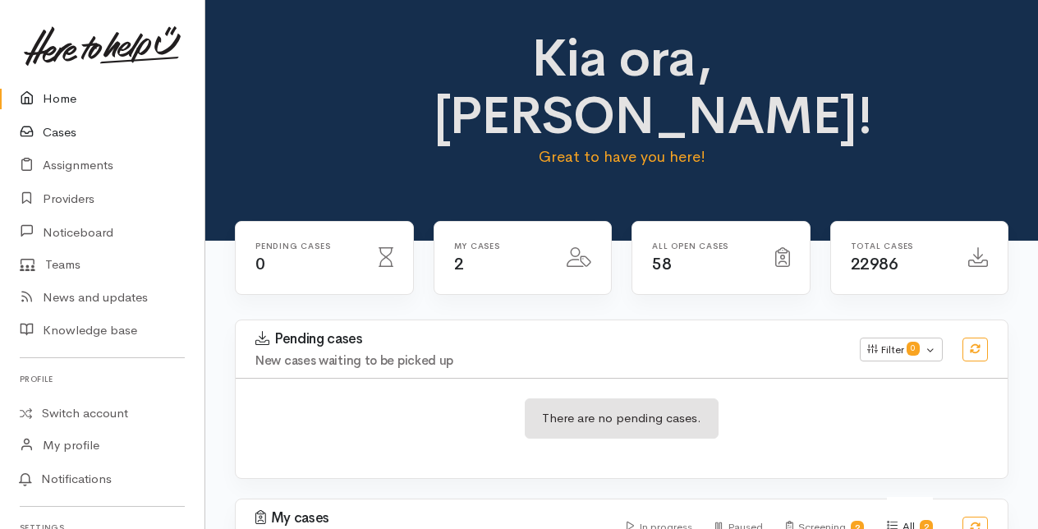
click at [69, 130] on link "Cases" at bounding box center [102, 133] width 205 height 34
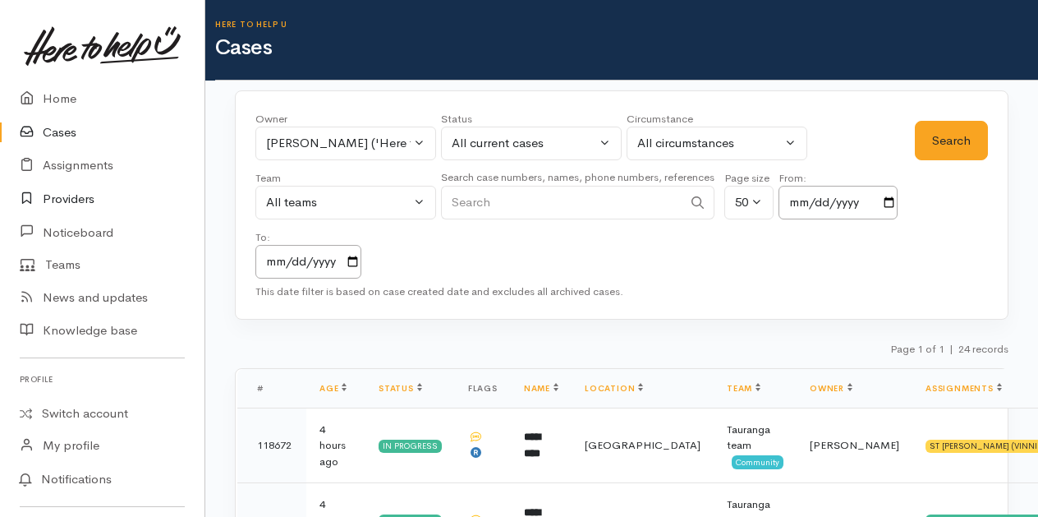
click at [62, 198] on link "Providers" at bounding box center [102, 199] width 205 height 34
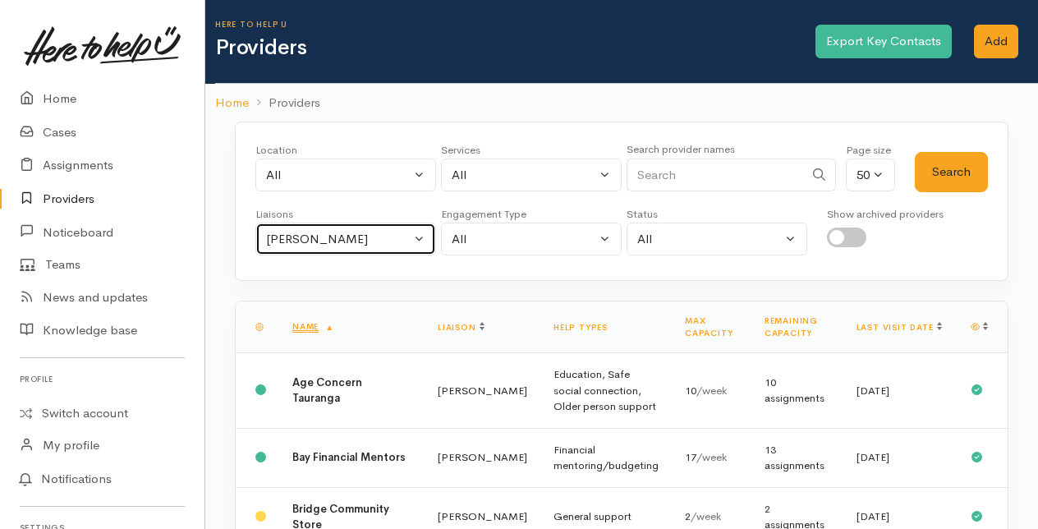
click at [422, 237] on button "[PERSON_NAME]" at bounding box center [345, 240] width 181 height 34
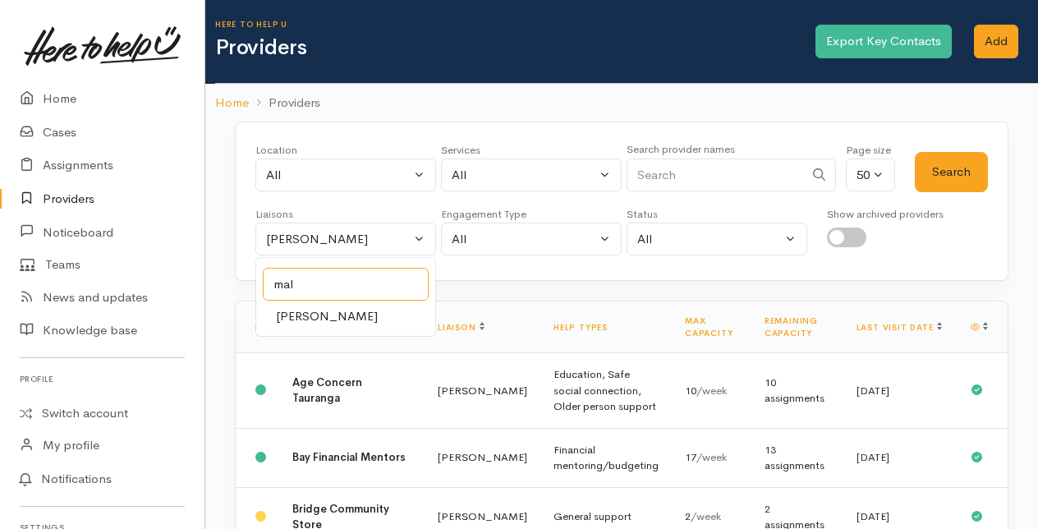
type input "mal"
click at [302, 311] on span "Malia Stowers" at bounding box center [327, 316] width 102 height 19
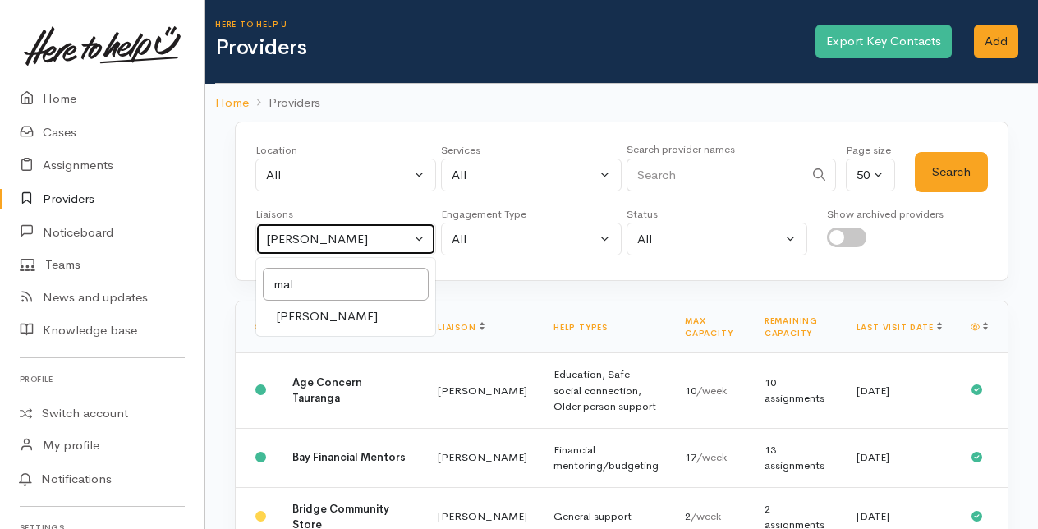
select select "1613"
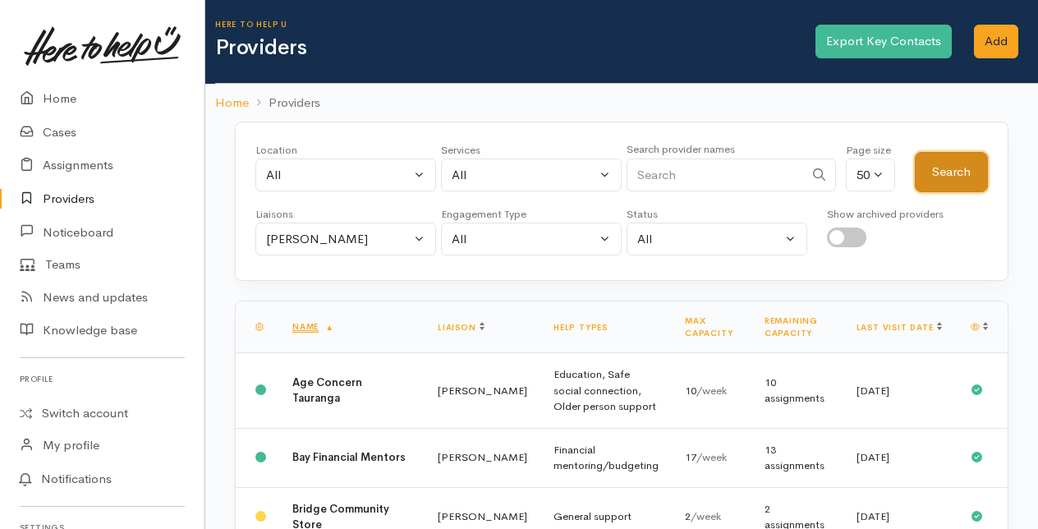
click at [958, 168] on button "Search" at bounding box center [951, 172] width 73 height 40
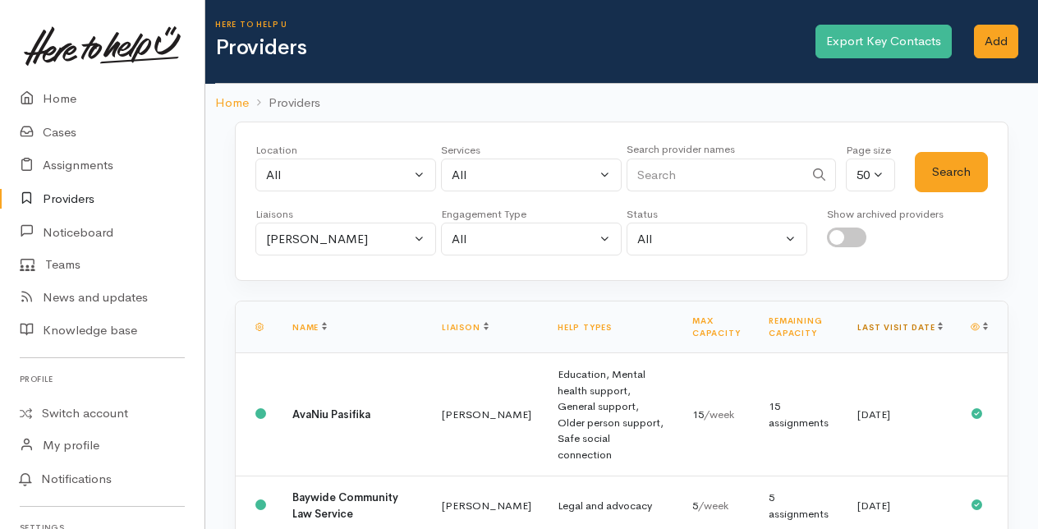
click at [924, 324] on link "Last visit date" at bounding box center [900, 327] width 85 height 11
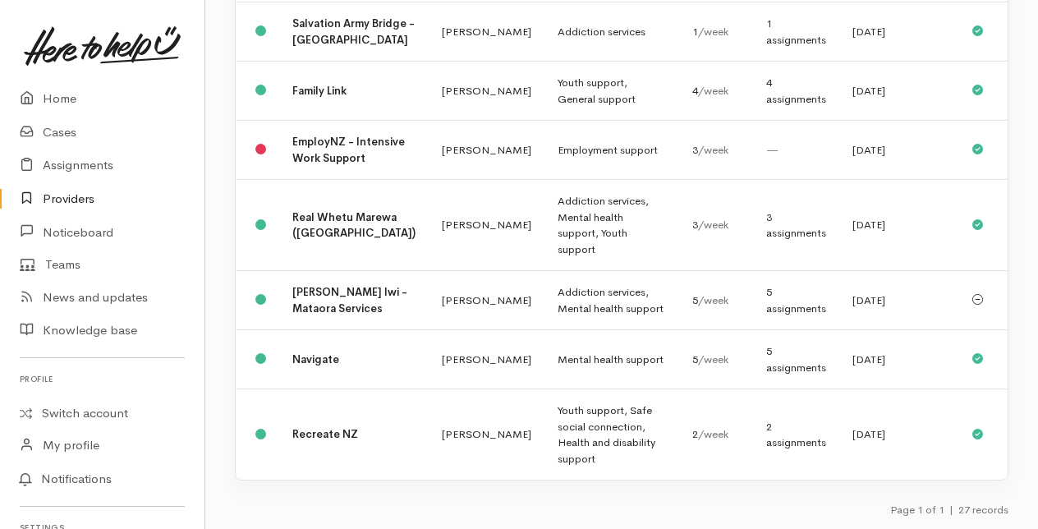
scroll to position [2340, 0]
click at [68, 196] on link "Providers" at bounding box center [102, 199] width 205 height 34
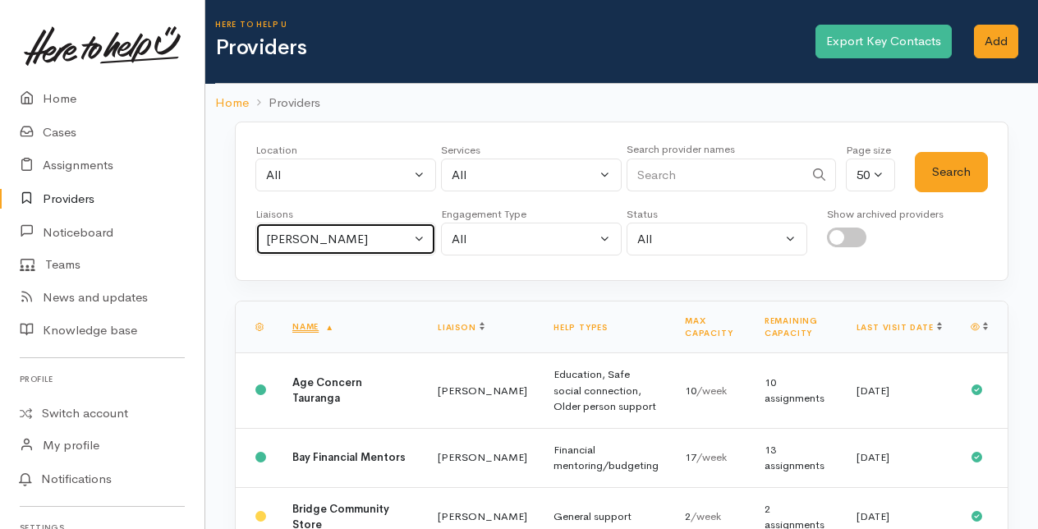
drag, startPoint x: 424, startPoint y: 232, endPoint x: 570, endPoint y: 204, distance: 148.9
click at [424, 232] on button "[PERSON_NAME]" at bounding box center [345, 240] width 181 height 34
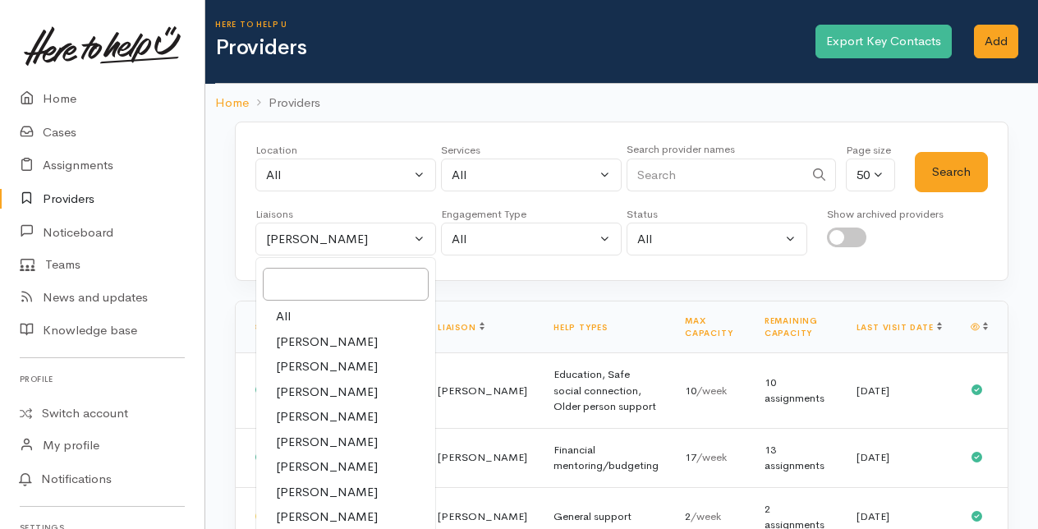
click at [678, 176] on input "Search" at bounding box center [715, 176] width 177 height 34
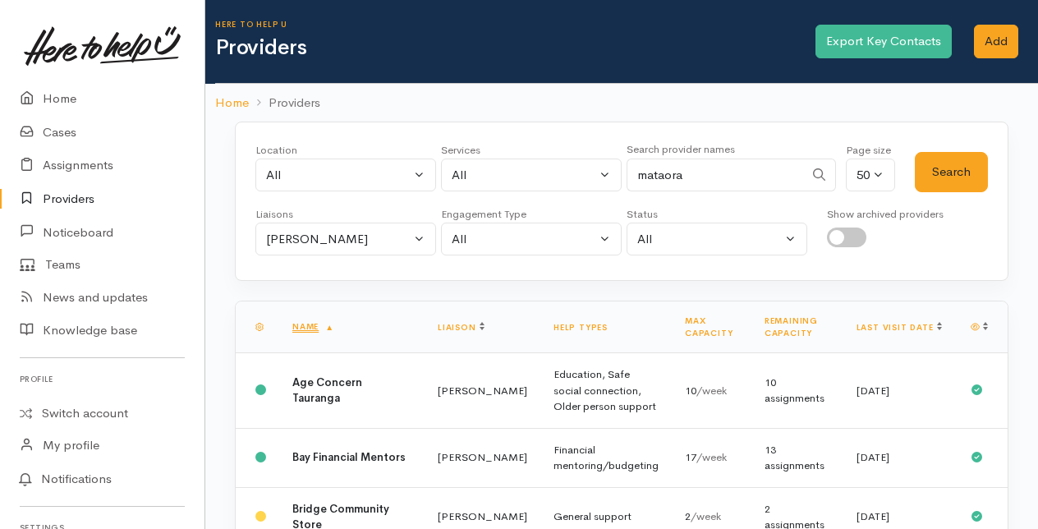
type input "mataora"
click at [422, 236] on button "[PERSON_NAME]" at bounding box center [345, 240] width 181 height 34
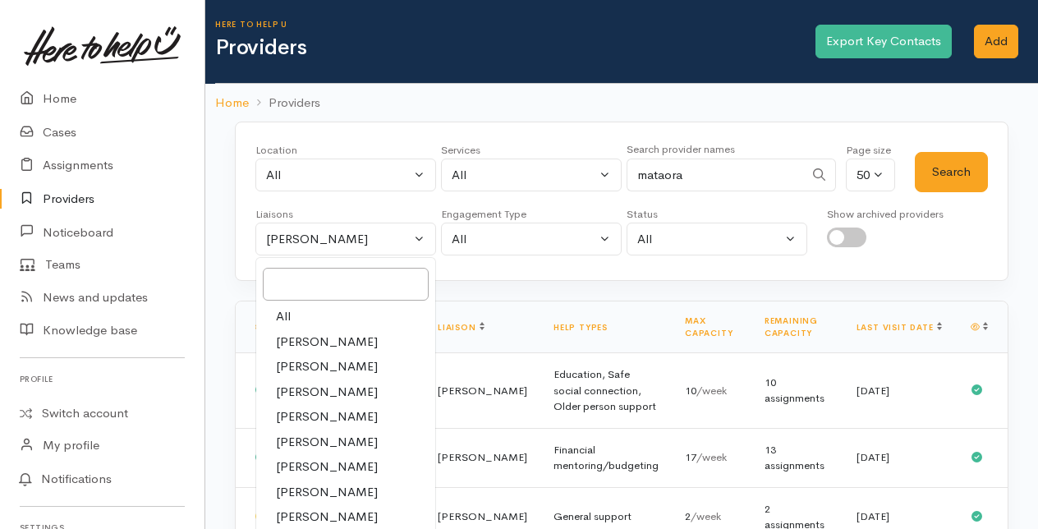
click at [301, 312] on link "All" at bounding box center [345, 316] width 179 height 25
select select "null"
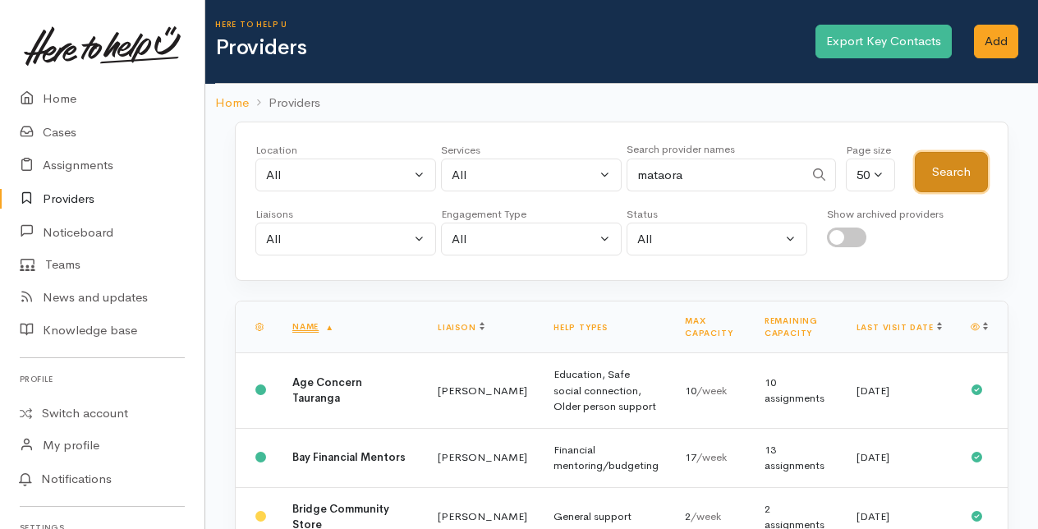
click at [951, 166] on button "Search" at bounding box center [951, 172] width 73 height 40
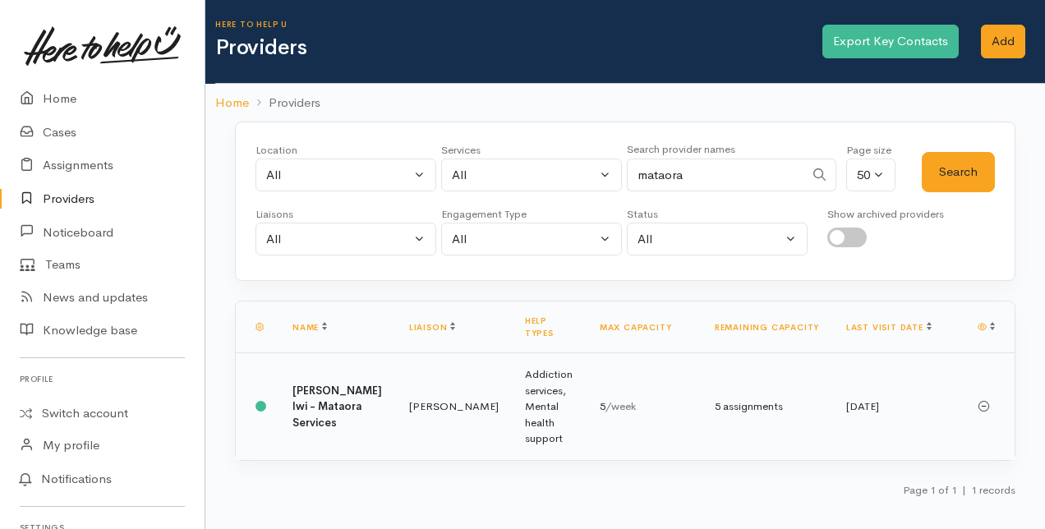
click at [339, 382] on td "Ngati Ranginui Iwi - Mataora Services" at bounding box center [337, 406] width 117 height 107
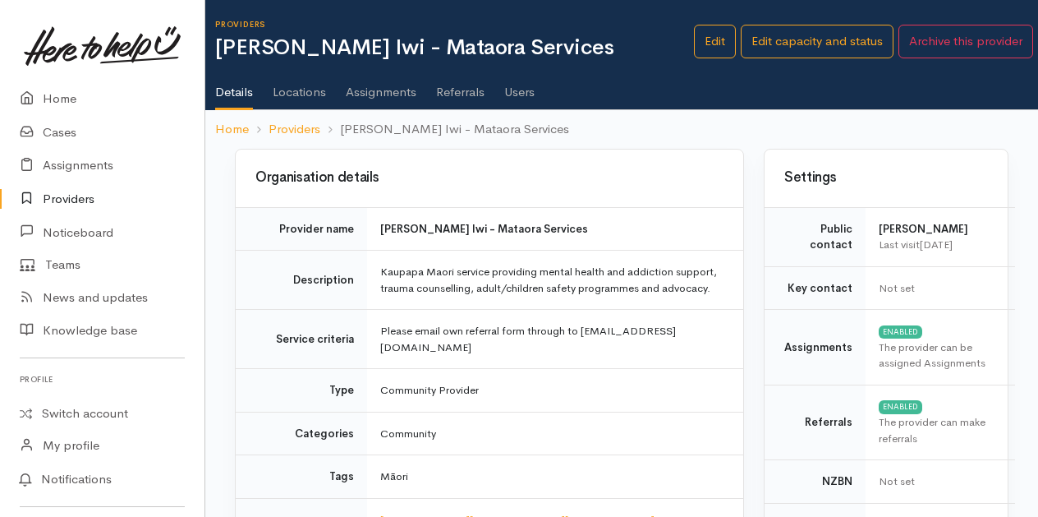
click at [383, 89] on link "Assignments" at bounding box center [381, 86] width 71 height 46
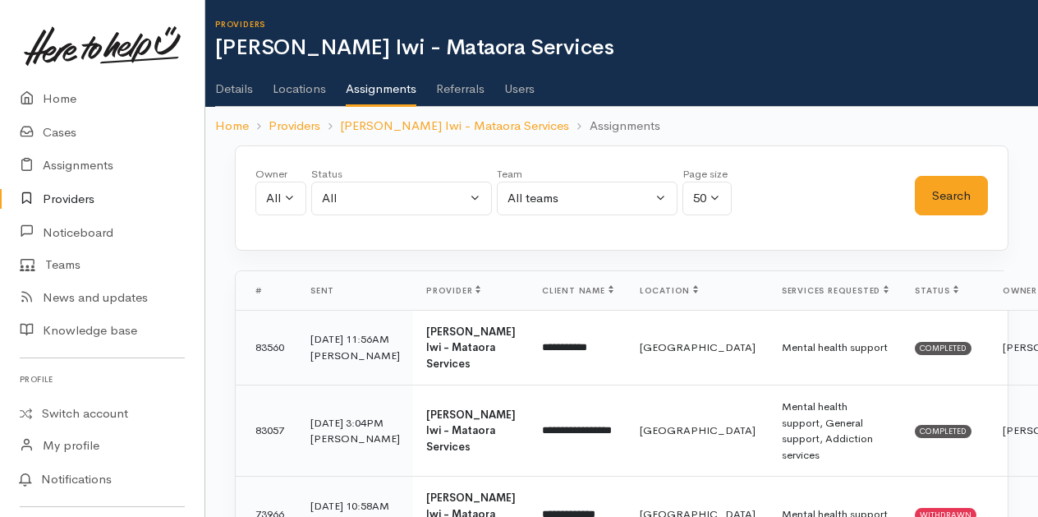
click at [61, 199] on link "Providers" at bounding box center [102, 199] width 205 height 34
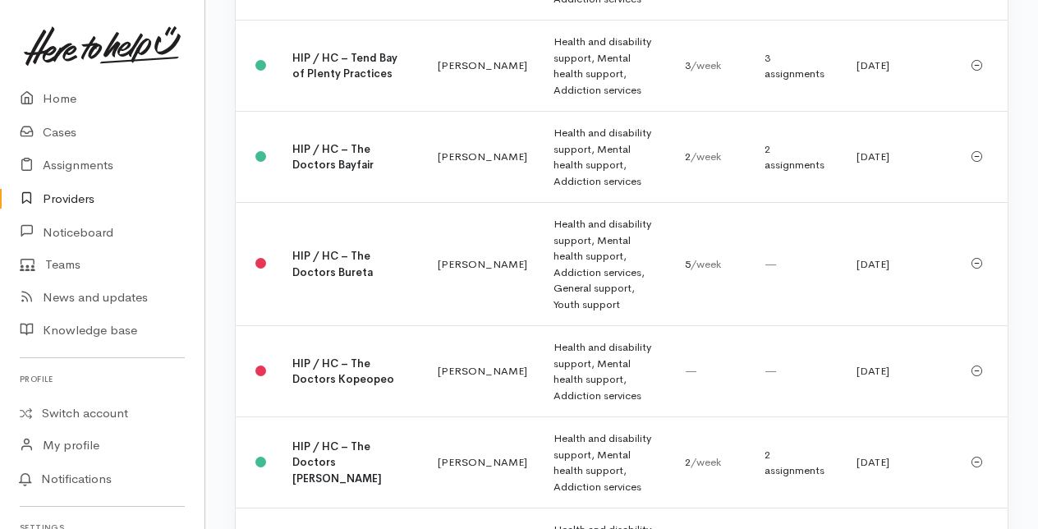
scroll to position [2958, 0]
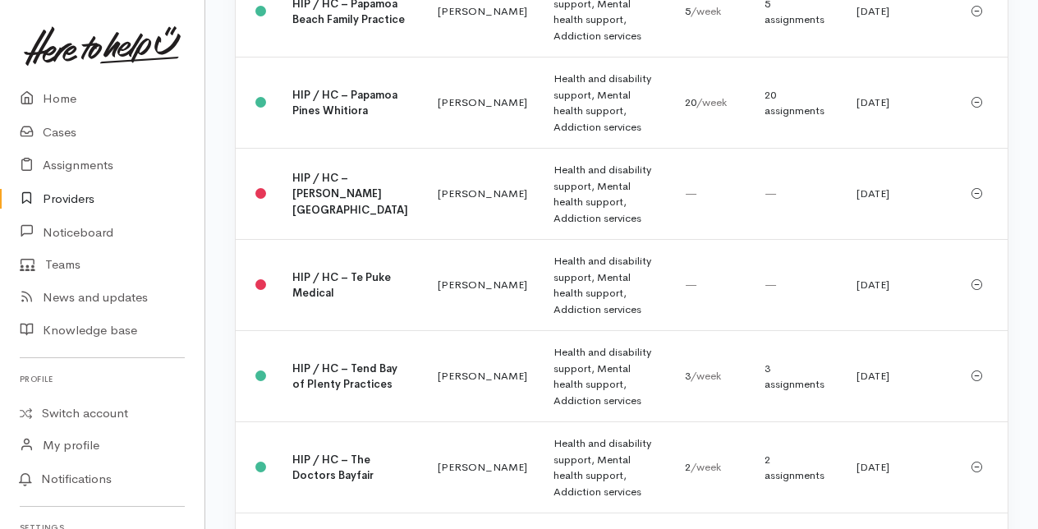
click at [55, 200] on link "Providers" at bounding box center [102, 199] width 205 height 34
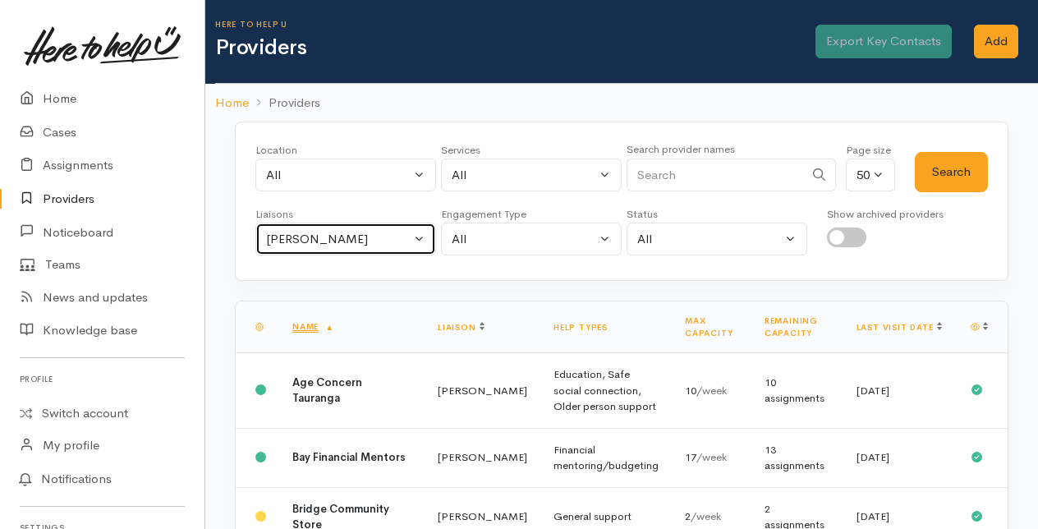
click at [418, 237] on button "[PERSON_NAME]" at bounding box center [345, 240] width 181 height 34
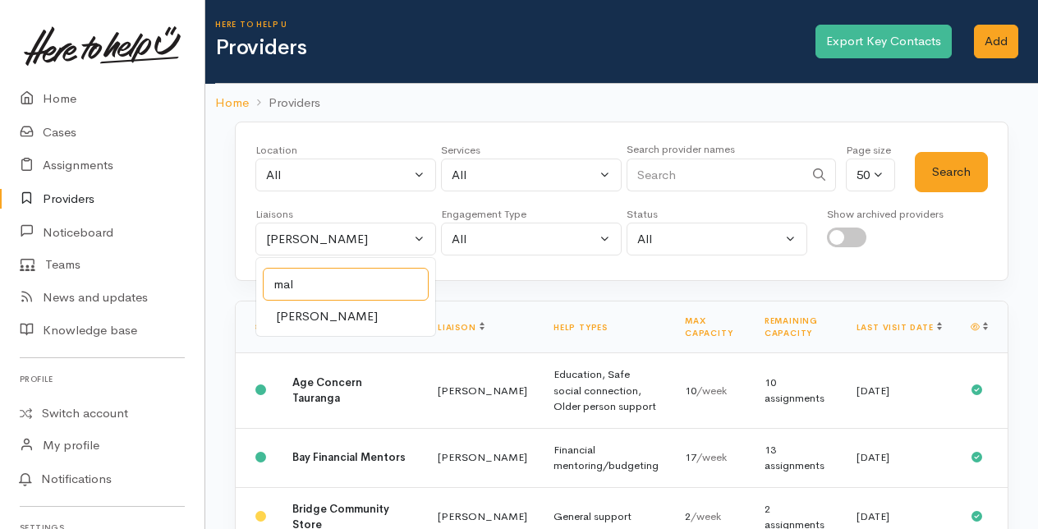
type input "mal"
click at [328, 315] on span "[PERSON_NAME]" at bounding box center [327, 316] width 102 height 19
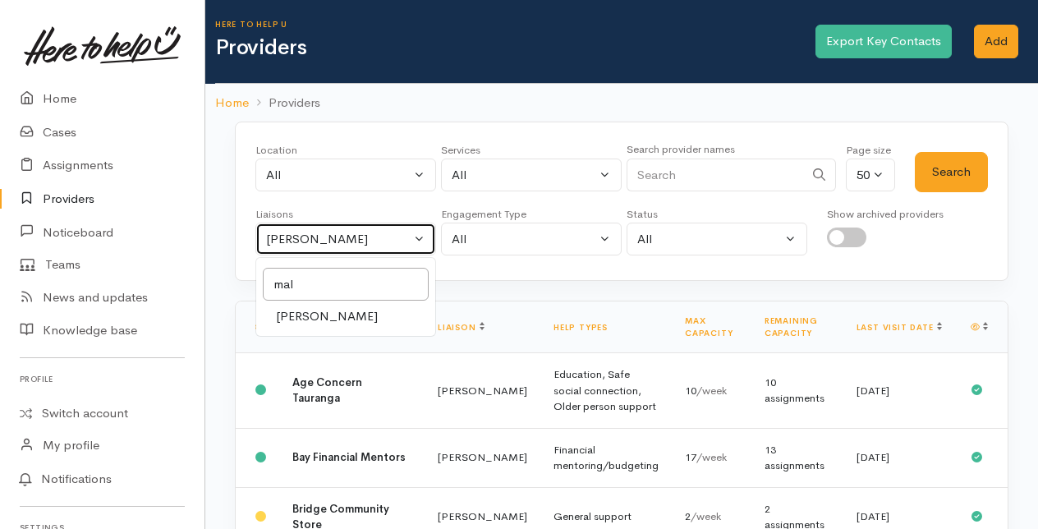
select select "1613"
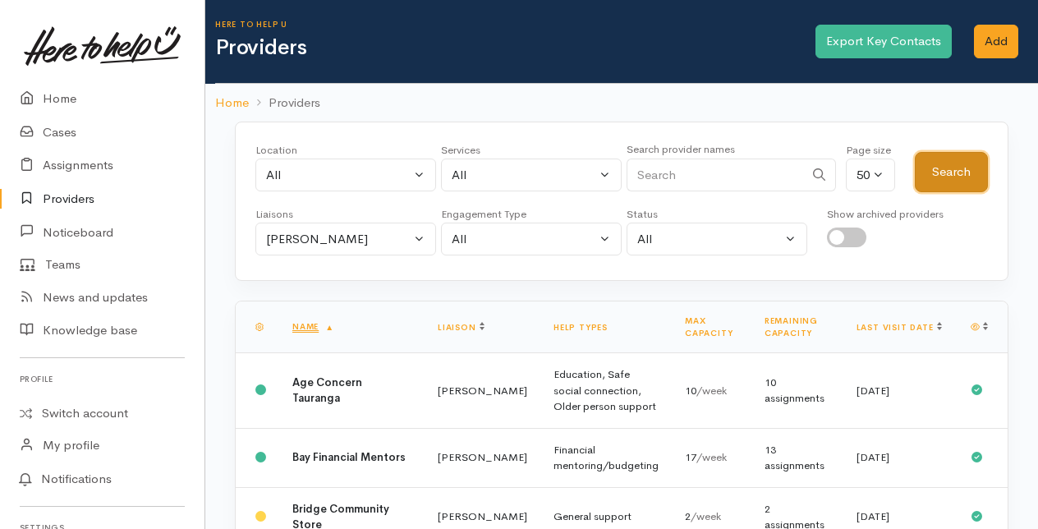
click at [955, 173] on button "Search" at bounding box center [951, 172] width 73 height 40
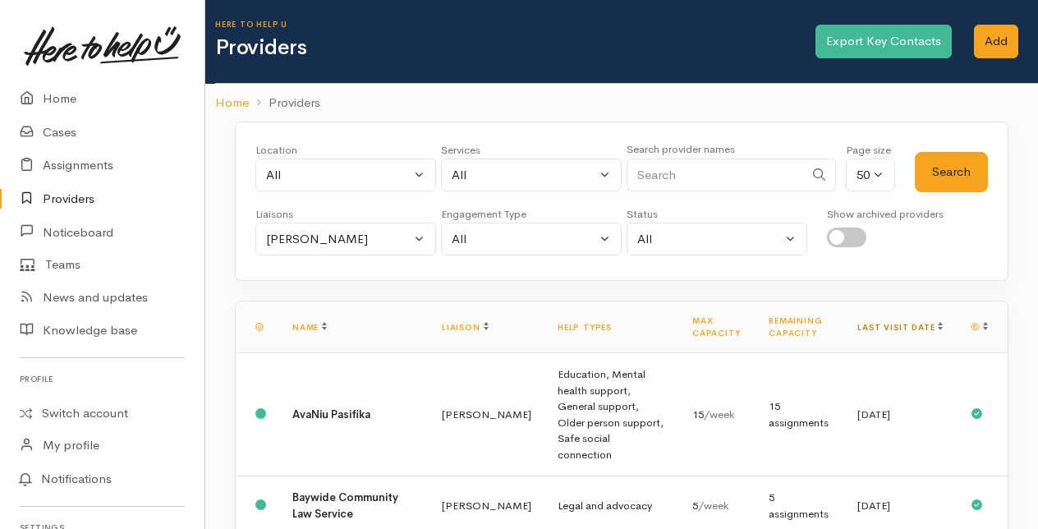
click at [921, 324] on link "Last visit date" at bounding box center [900, 327] width 85 height 11
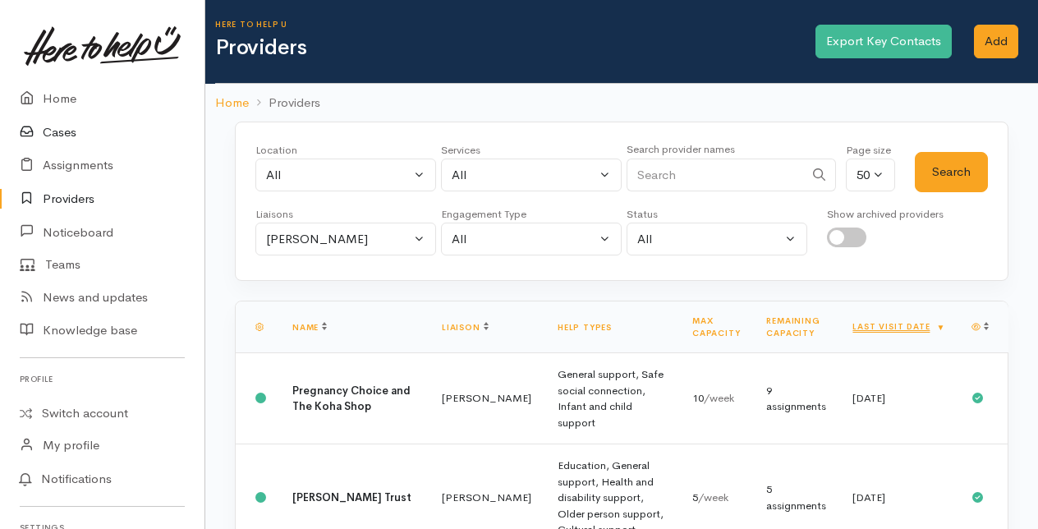
click at [70, 131] on link "Cases" at bounding box center [102, 133] width 205 height 34
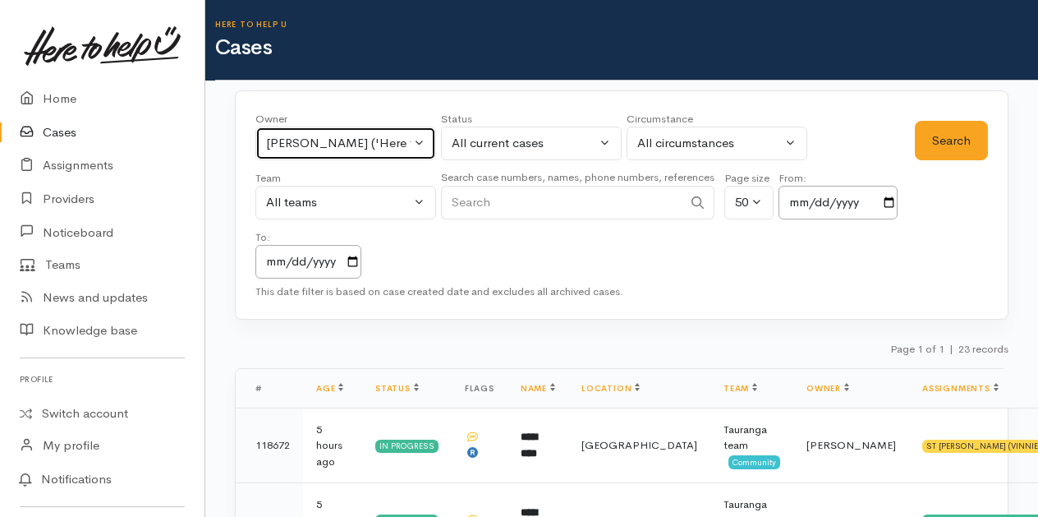
click at [424, 141] on button "[PERSON_NAME] ('Here to help u')" at bounding box center [345, 144] width 181 height 34
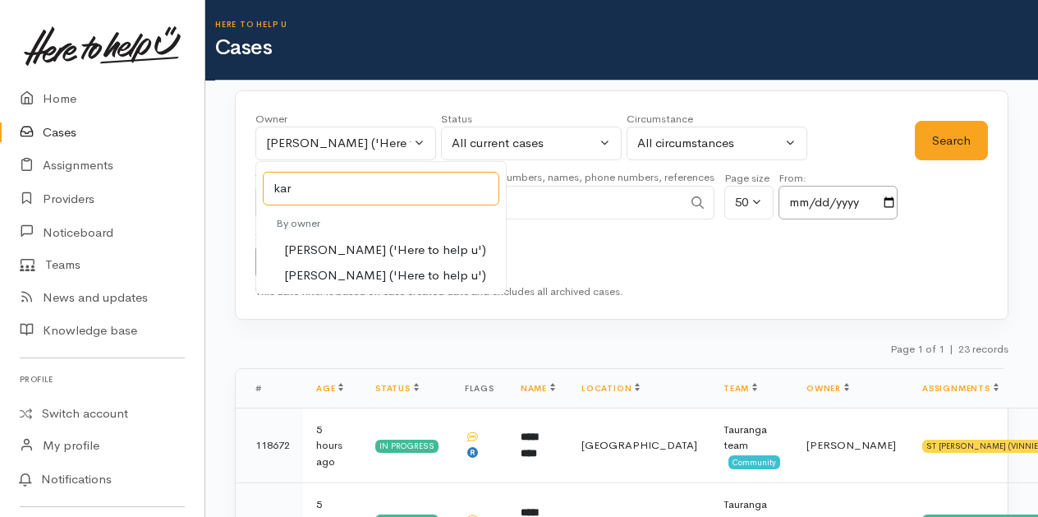
type input "kar"
click at [316, 241] on span "[PERSON_NAME] ('Here to help u')" at bounding box center [385, 250] width 202 height 19
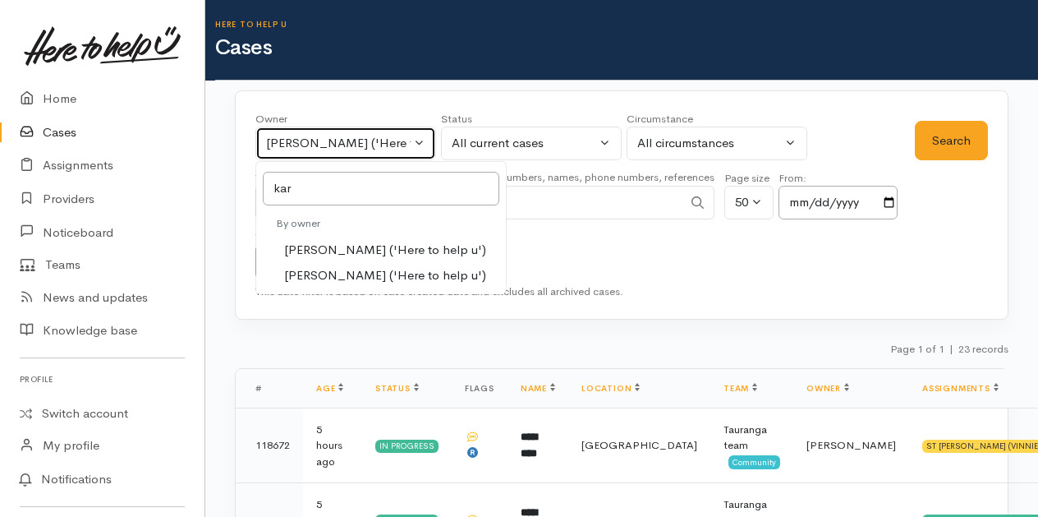
select select "435"
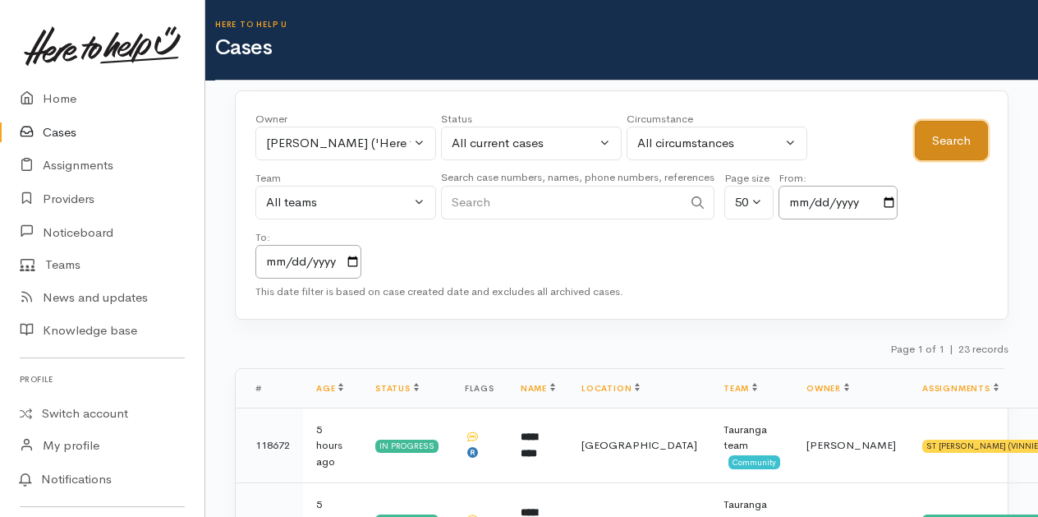
click at [954, 143] on button "Search" at bounding box center [951, 141] width 73 height 40
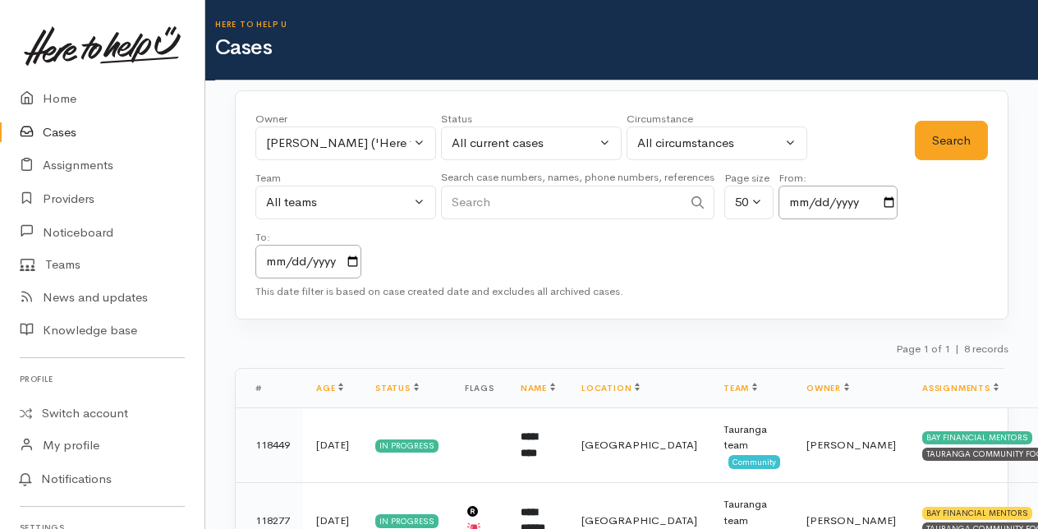
click at [56, 134] on link "Cases" at bounding box center [102, 133] width 205 height 34
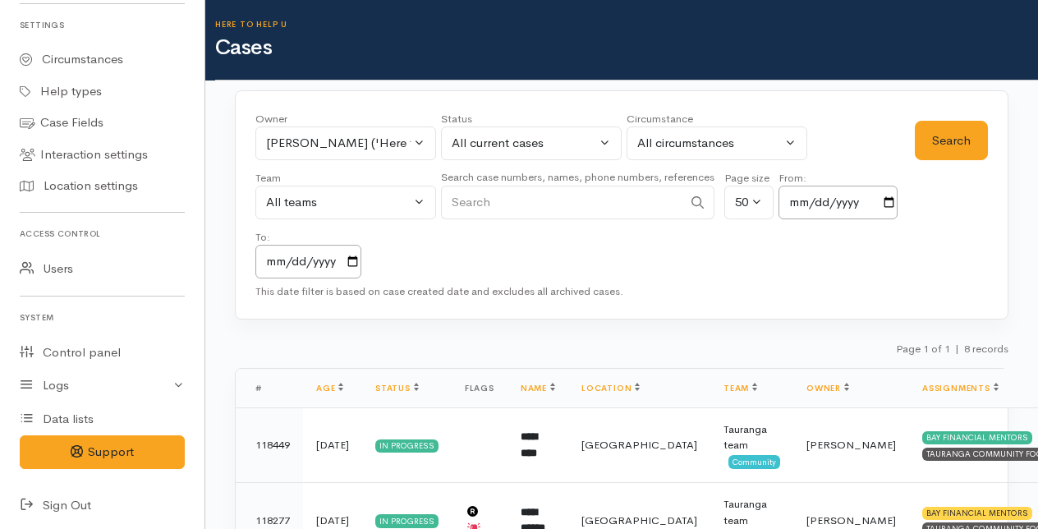
scroll to position [504, 0]
click at [28, 498] on icon at bounding box center [31, 504] width 23 height 21
